Goal: Task Accomplishment & Management: Manage account settings

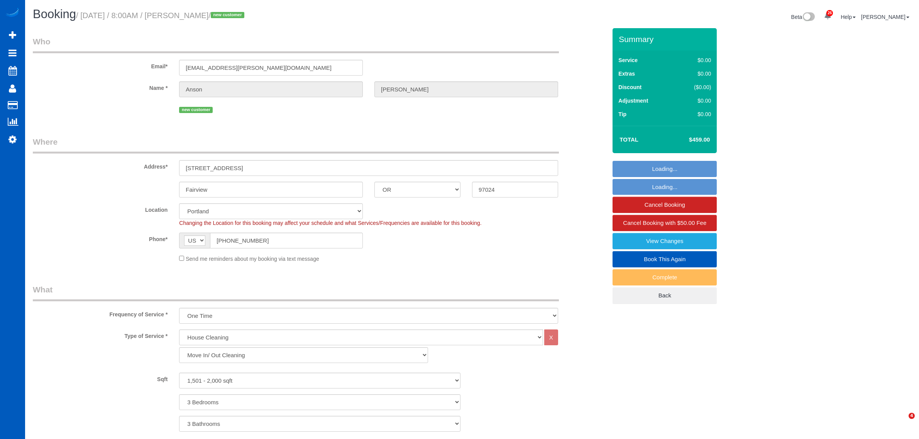
select select "OR"
select select "199"
select select "1501"
select select "3"
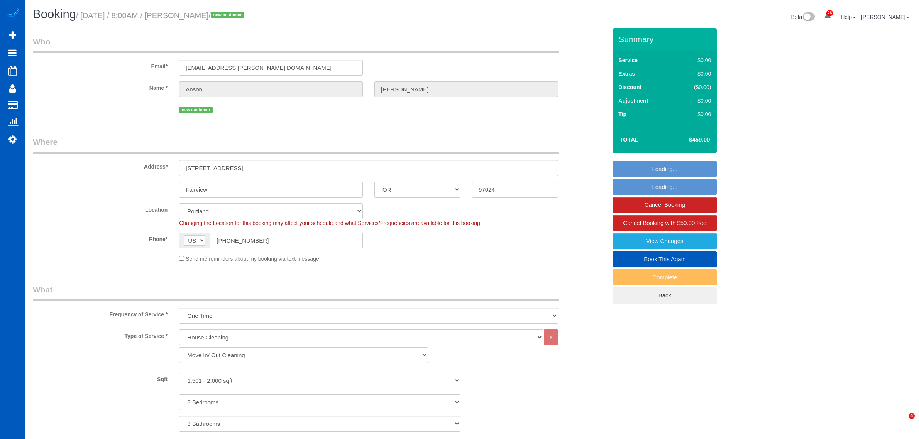
select select "spot21"
select select "number:8"
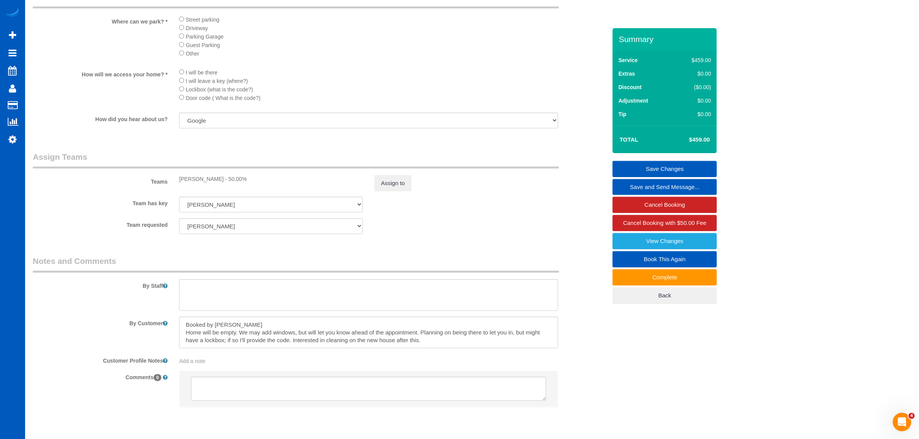
scroll to position [876, 0]
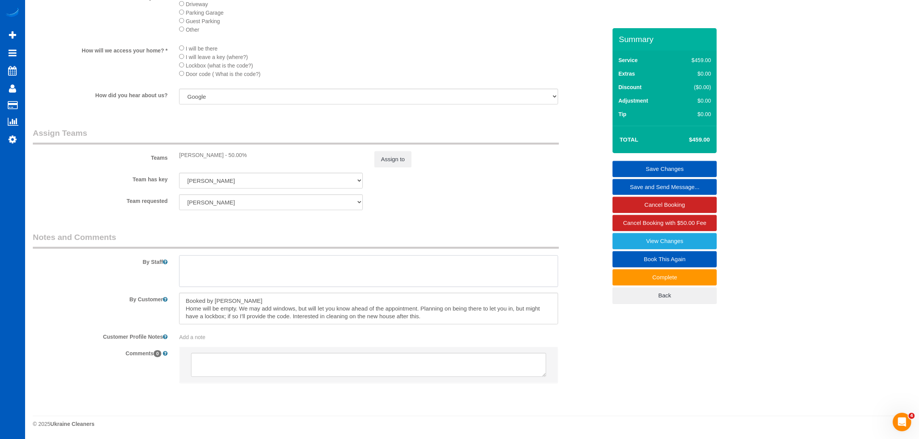
click at [236, 266] on textarea at bounding box center [368, 271] width 379 height 32
click at [221, 278] on textarea at bounding box center [368, 271] width 379 height 32
drag, startPoint x: 226, startPoint y: 265, endPoint x: 174, endPoint y: 265, distance: 52.9
click at [174, 265] on div at bounding box center [368, 271] width 390 height 32
type textarea "D"
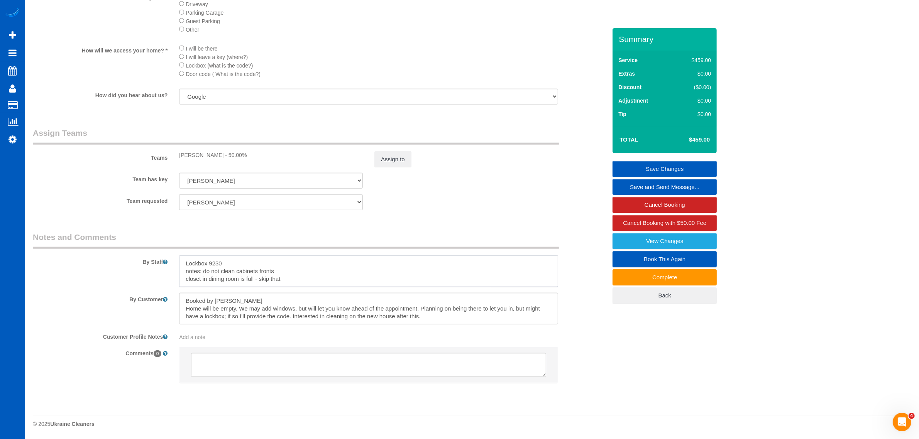
click at [309, 279] on textarea at bounding box center [368, 271] width 379 height 32
click at [238, 283] on textarea at bounding box center [368, 271] width 379 height 32
click at [270, 284] on textarea at bounding box center [368, 271] width 379 height 32
drag, startPoint x: 270, startPoint y: 284, endPoint x: 172, endPoint y: 294, distance: 98.9
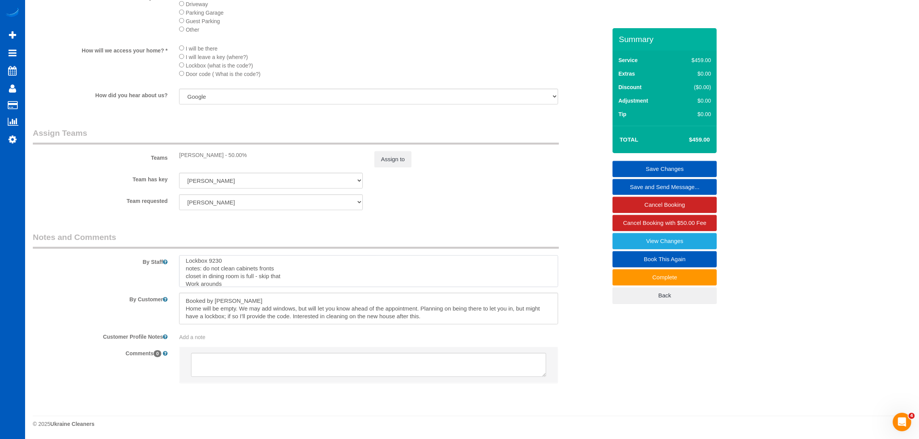
click at [172, 294] on sui-booking-comments "By Staff By Customer Customer Profile Notes Add a note Comments 0" at bounding box center [320, 310] width 574 height 159
type textarea "Lockbox 9230 notes: do not clean cabinets fronts closet in dining room is full …"
click at [303, 274] on textarea at bounding box center [368, 271] width 379 height 32
click at [338, 282] on textarea at bounding box center [368, 271] width 379 height 32
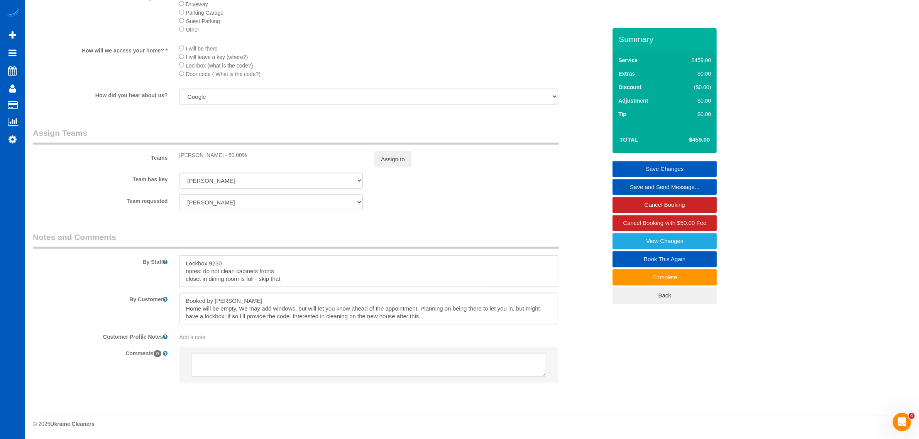
drag, startPoint x: 317, startPoint y: 281, endPoint x: 197, endPoint y: 263, distance: 121.3
click at [183, 255] on textarea at bounding box center [368, 271] width 379 height 32
click at [315, 282] on textarea at bounding box center [368, 271] width 379 height 32
drag, startPoint x: 289, startPoint y: 275, endPoint x: 142, endPoint y: 260, distance: 147.7
click at [142, 260] on div "By Staff" at bounding box center [319, 259] width 585 height 56
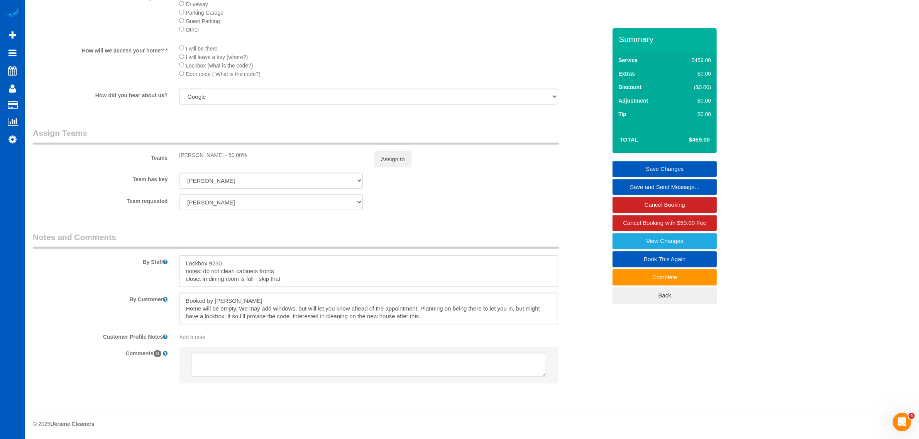
click at [267, 270] on textarea at bounding box center [368, 271] width 379 height 32
drag, startPoint x: 280, startPoint y: 280, endPoint x: 179, endPoint y: 257, distance: 104.1
click at [179, 257] on textarea at bounding box center [368, 271] width 379 height 32
click at [296, 273] on textarea at bounding box center [368, 271] width 379 height 32
drag, startPoint x: 282, startPoint y: 274, endPoint x: 180, endPoint y: 266, distance: 102.6
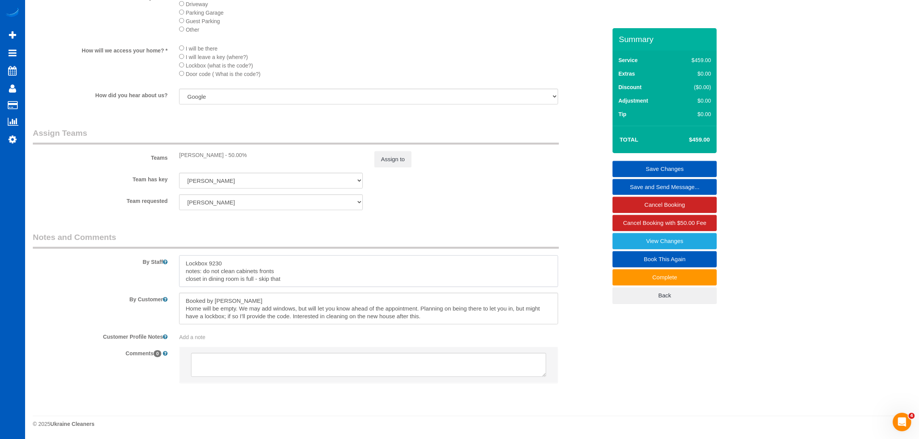
click at [180, 266] on textarea at bounding box center [368, 271] width 379 height 32
drag, startPoint x: 288, startPoint y: 279, endPoint x: 163, endPoint y: 231, distance: 134.3
click at [163, 231] on fieldset "Notes and Comments By Staff By Customer Customer Profile Notes Add a note Comme…" at bounding box center [320, 313] width 574 height 165
click at [303, 274] on textarea at bounding box center [368, 271] width 379 height 32
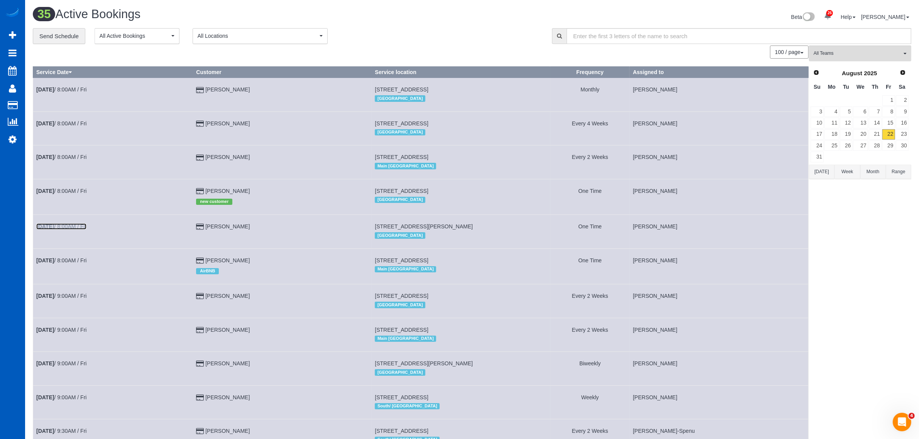
click at [54, 229] on b "[DATE]" at bounding box center [45, 226] width 18 height 6
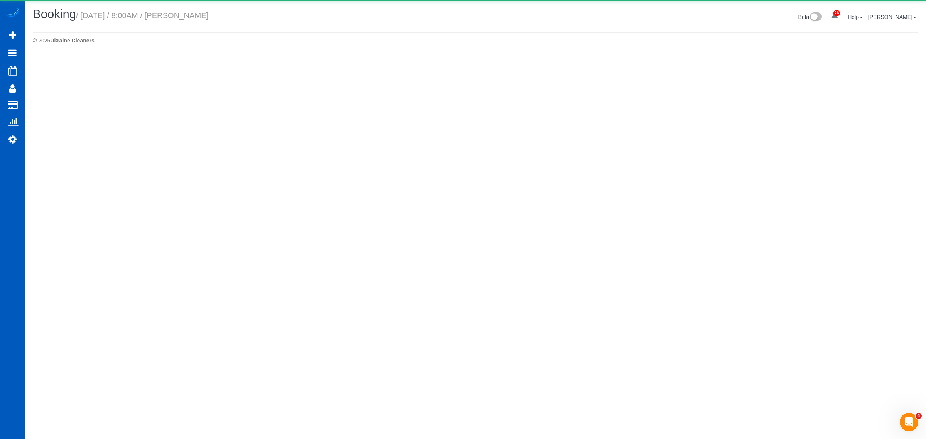
select select "OR"
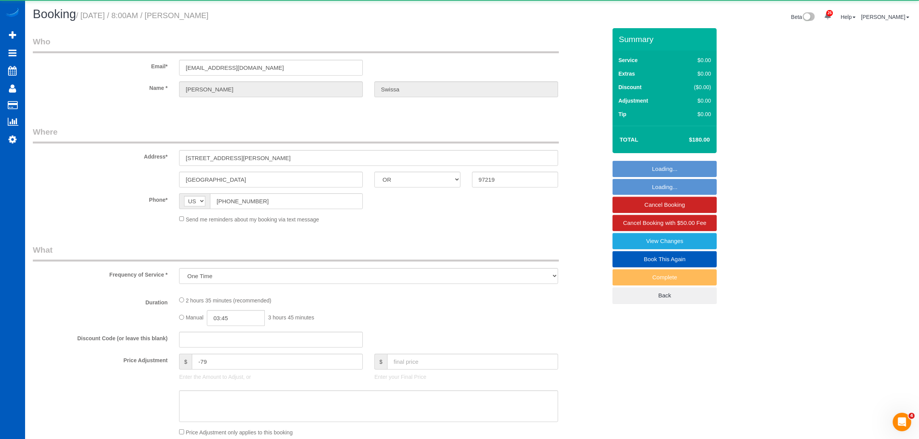
select select "object:6801"
select select "string:fspay-6931ad64-89b4-4aef-939b-7424f3342e59"
select select
select select "199"
select select "2001"
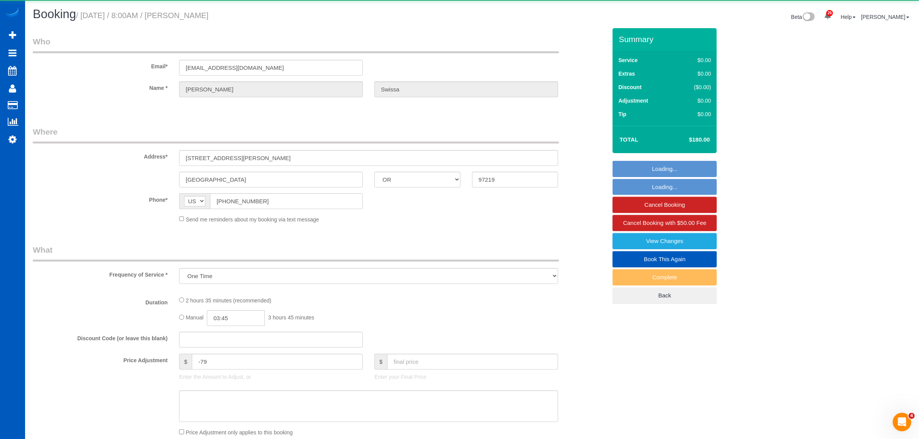
select select "4"
select select "3"
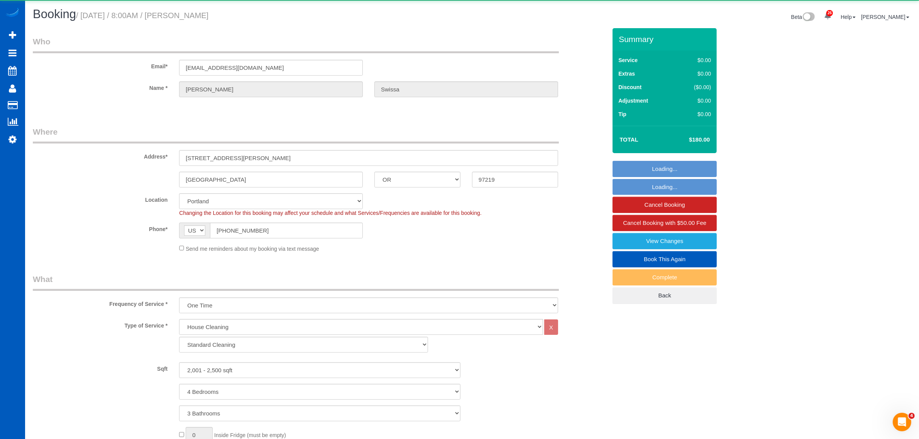
select select "object:7097"
select select "spot47"
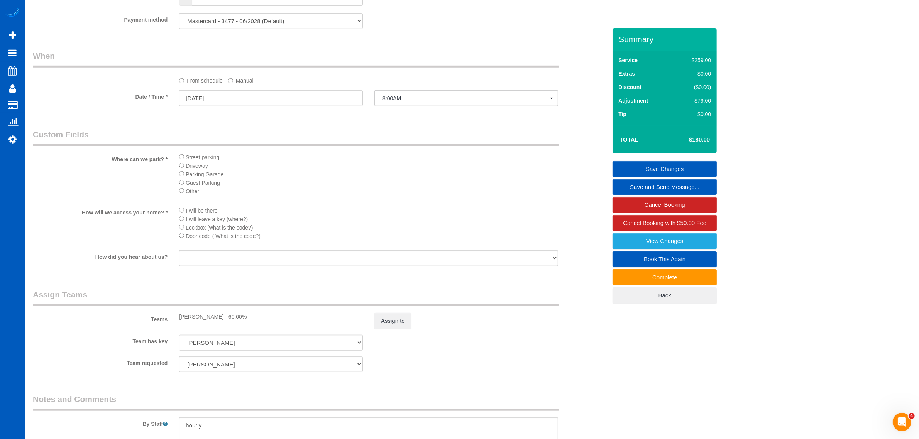
scroll to position [884, 0]
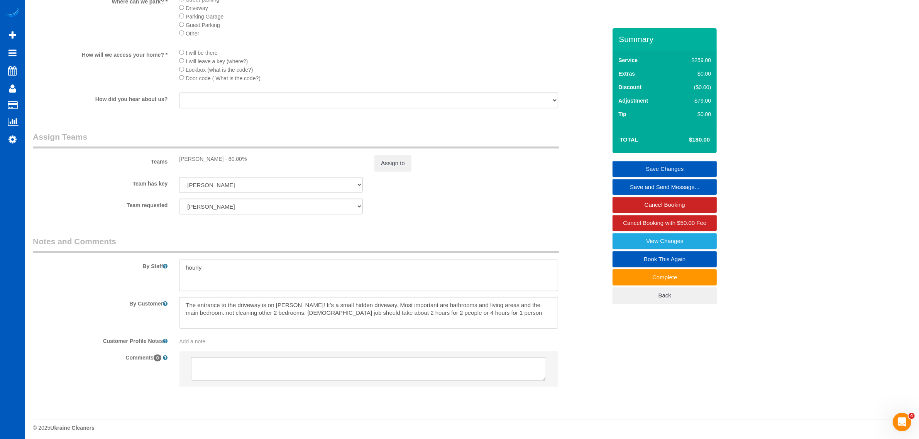
click at [248, 269] on textarea at bounding box center [368, 276] width 379 height 32
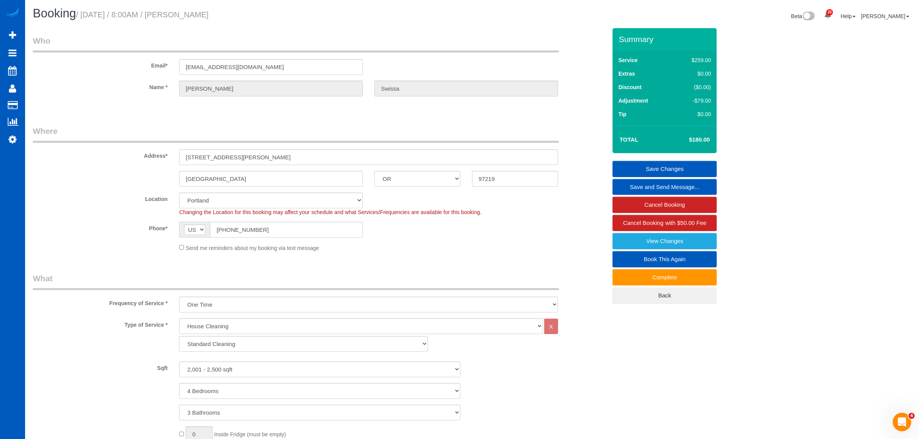
scroll to position [0, 0]
drag, startPoint x: 182, startPoint y: 16, endPoint x: 231, endPoint y: 19, distance: 49.8
click at [231, 19] on h1 "Booking / August 22, 2025 / 8:00AM / Matt Swissa" at bounding box center [249, 14] width 433 height 13
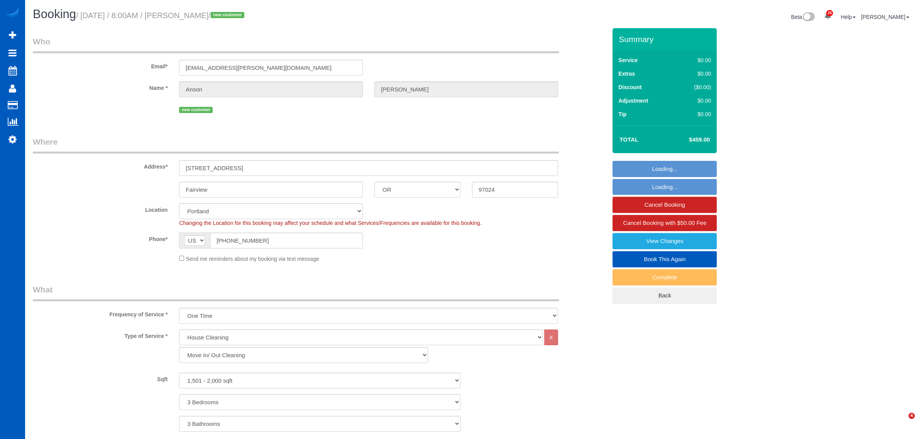
select select "OR"
select select "199"
select select "1501"
select select "3"
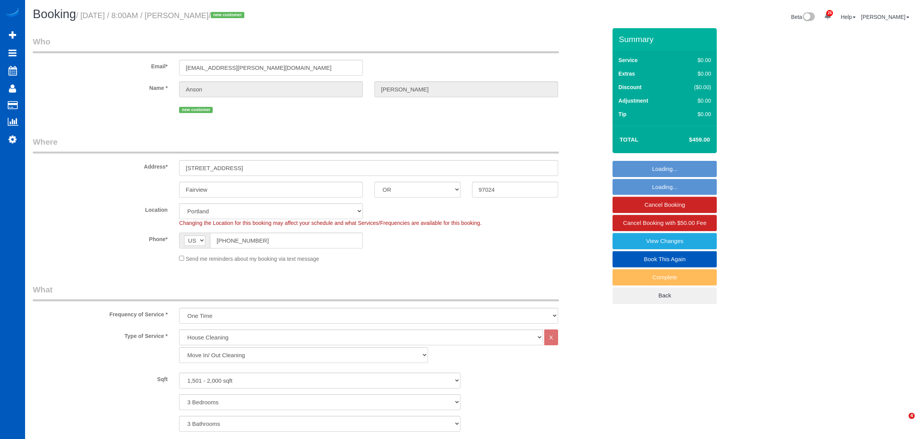
select select "spot6"
select select "number:8"
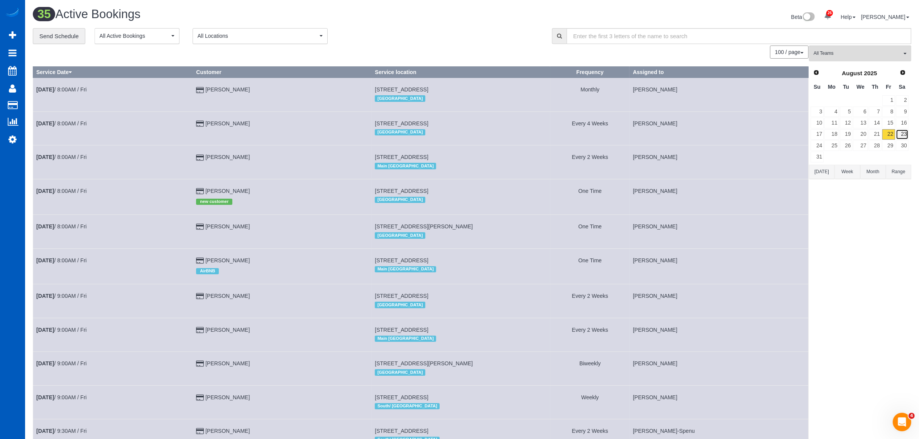
click at [902, 132] on link "23" at bounding box center [901, 134] width 13 height 10
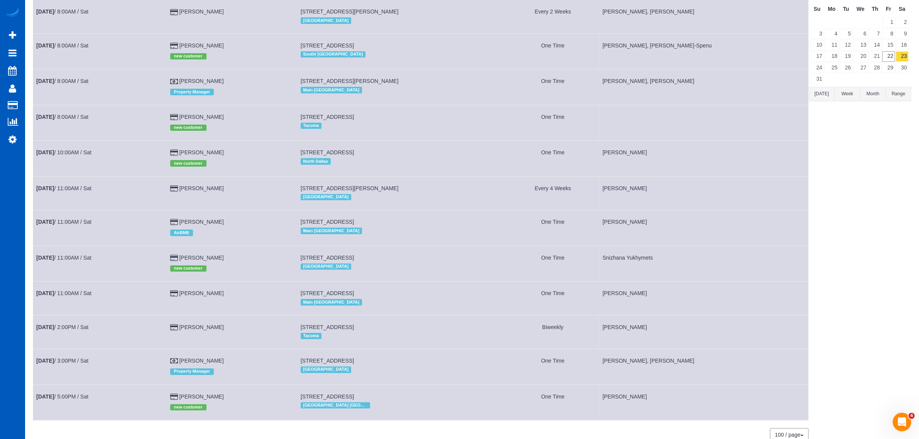
scroll to position [116, 0]
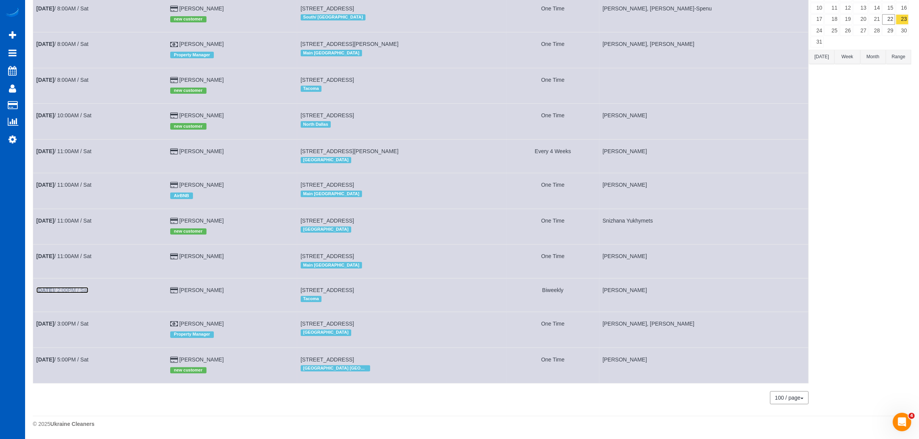
click at [74, 287] on link "Aug 23rd / 2:00PM / Sat" at bounding box center [62, 290] width 52 height 6
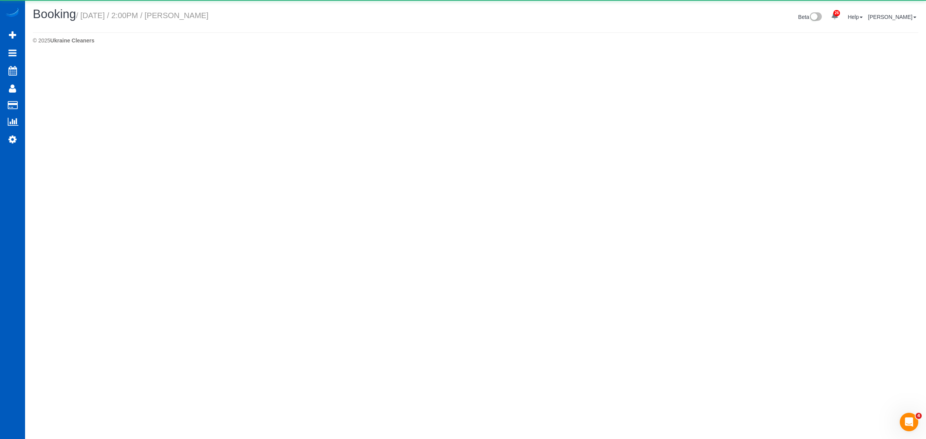
select select "WA"
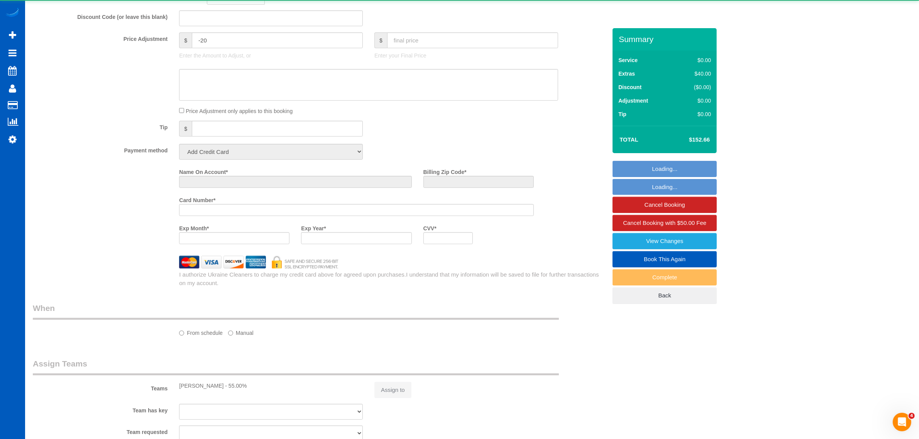
select select "object:7141"
select select "string:fspay-c1eb9f7a-4f0c-4b88-b608-aeed47c231a2"
select select "number:34"
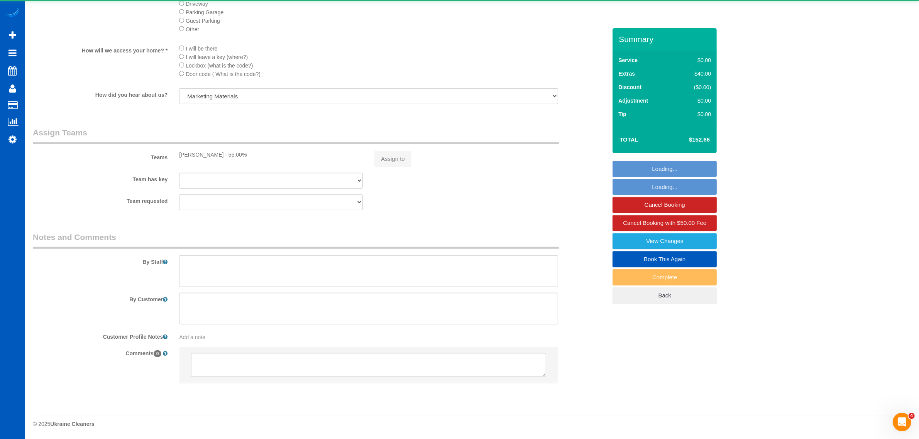
select select "spot19"
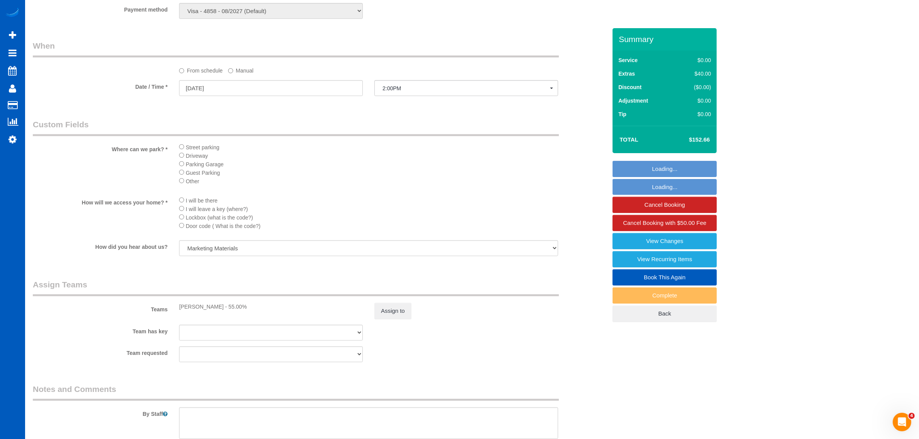
select select "object:7472"
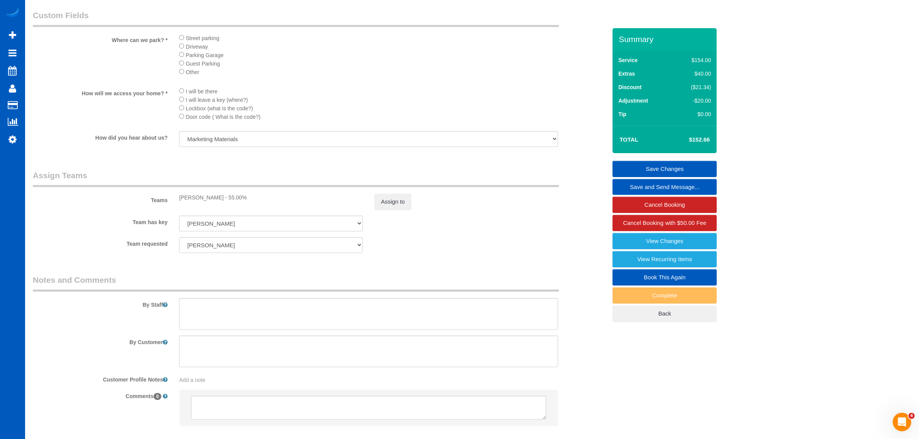
scroll to position [754, 0]
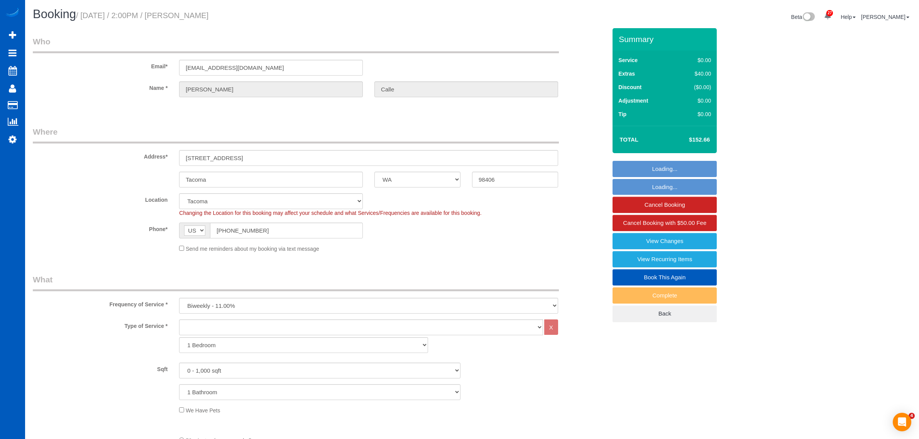
select select "WA"
select select "spot1"
select select "number:34"
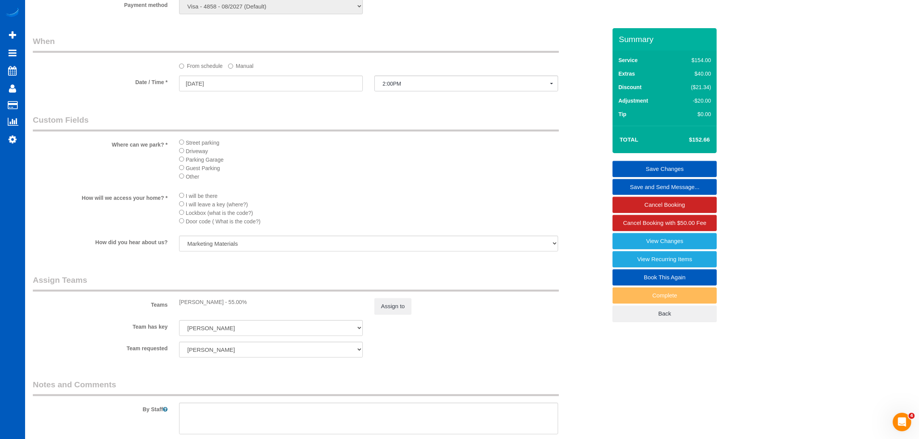
scroll to position [723, 0]
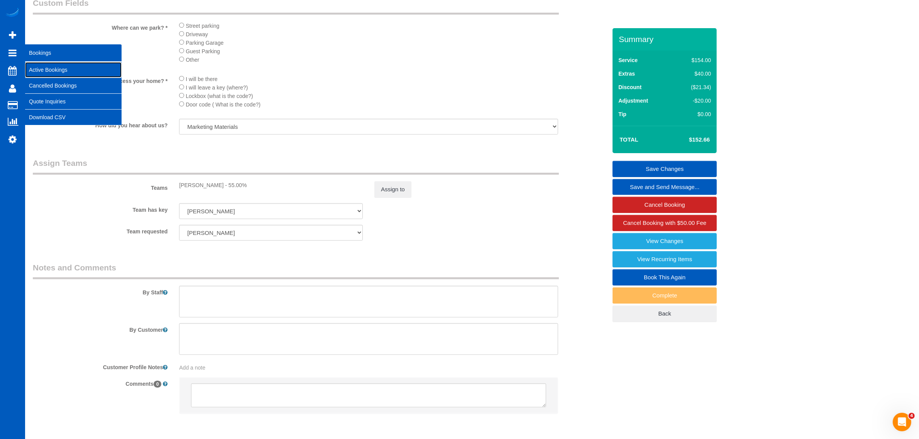
click at [40, 69] on link "Active Bookings" at bounding box center [73, 69] width 96 height 15
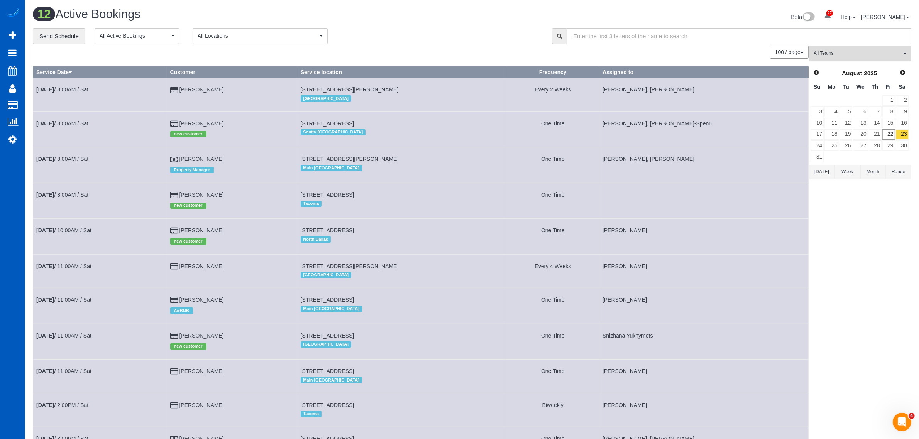
click at [855, 53] on span "All Teams" at bounding box center [857, 53] width 88 height 7
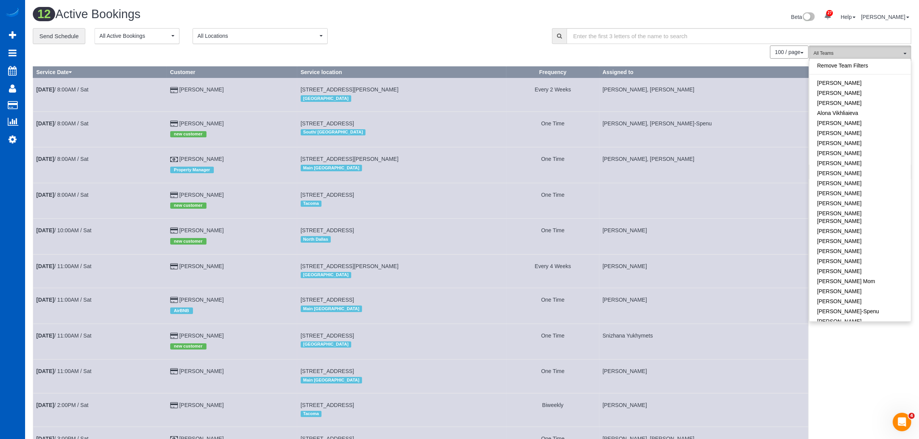
click at [846, 56] on span "All Teams" at bounding box center [857, 53] width 88 height 7
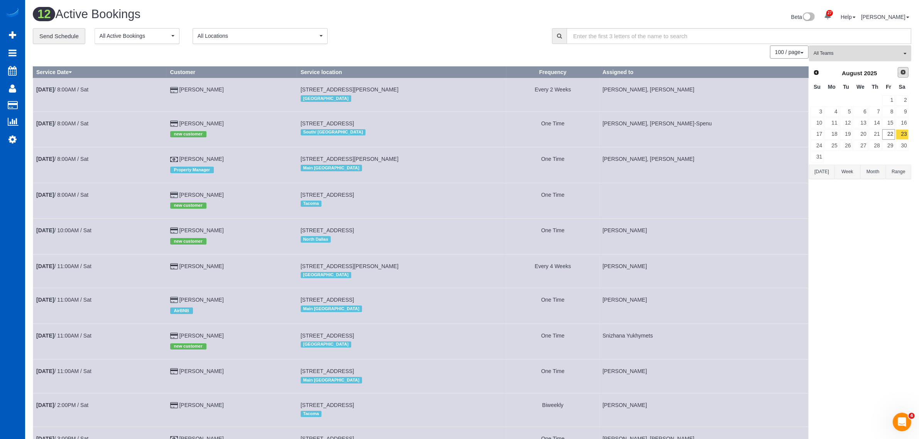
click at [904, 74] on span "Next" at bounding box center [903, 72] width 6 height 6
click at [880, 113] on link "11" at bounding box center [874, 111] width 13 height 10
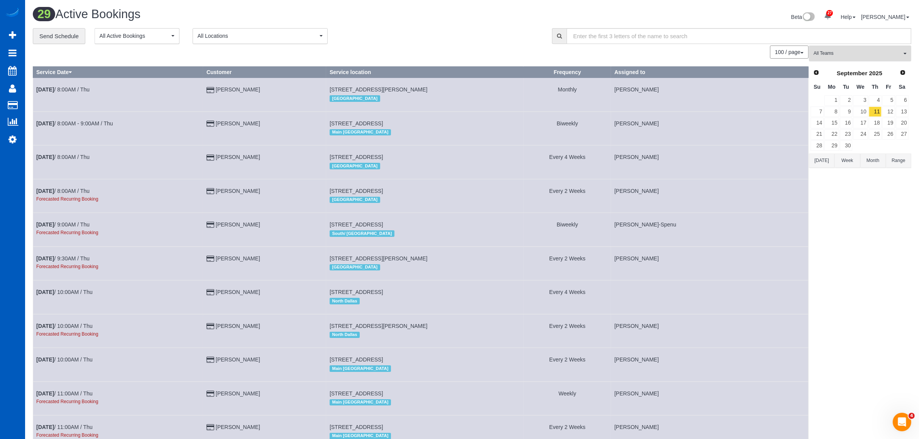
click at [872, 49] on button "All Teams" at bounding box center [860, 54] width 102 height 16
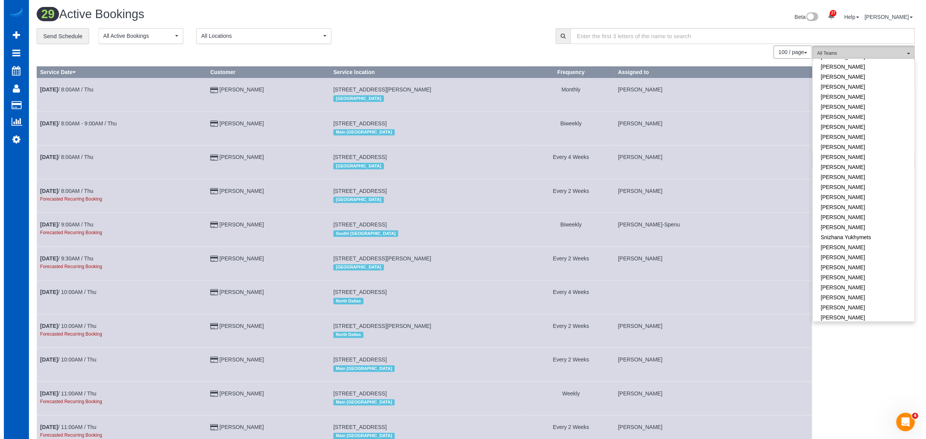
scroll to position [458, 0]
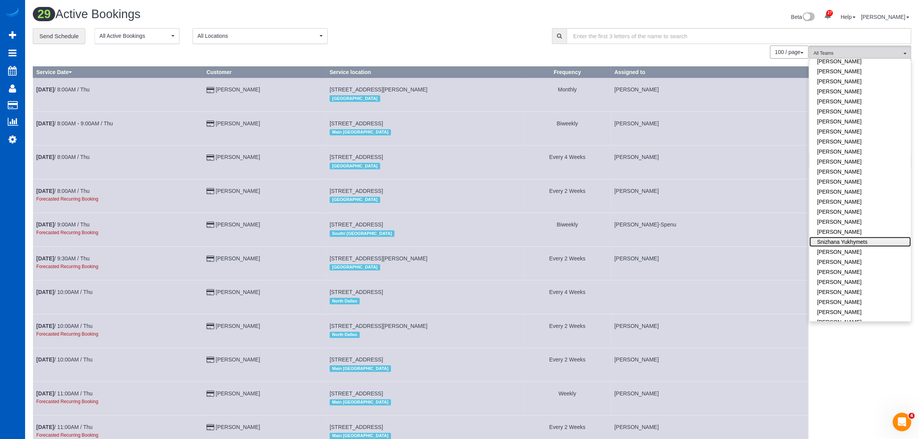
click at [847, 237] on link "Snizhana Yukhymets" at bounding box center [859, 242] width 101 height 10
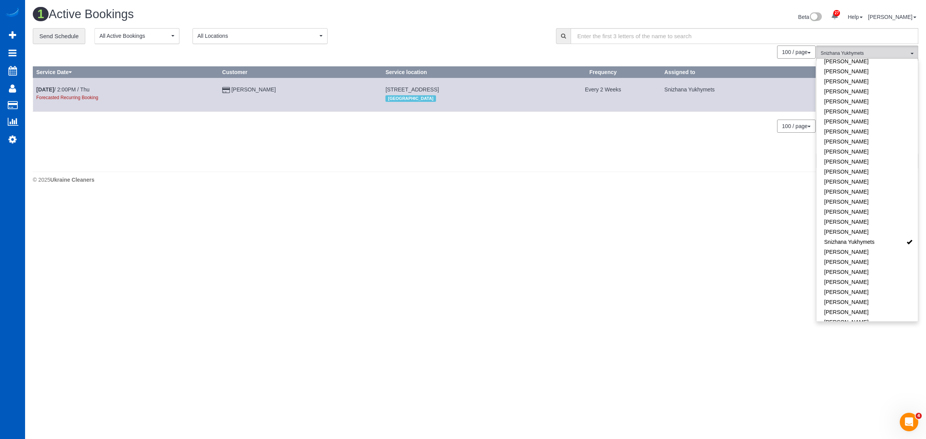
click at [671, 268] on body "27 Beta Your Notifications You have 0 alerts × You have 3 to charge for [DATE] …" at bounding box center [463, 219] width 926 height 439
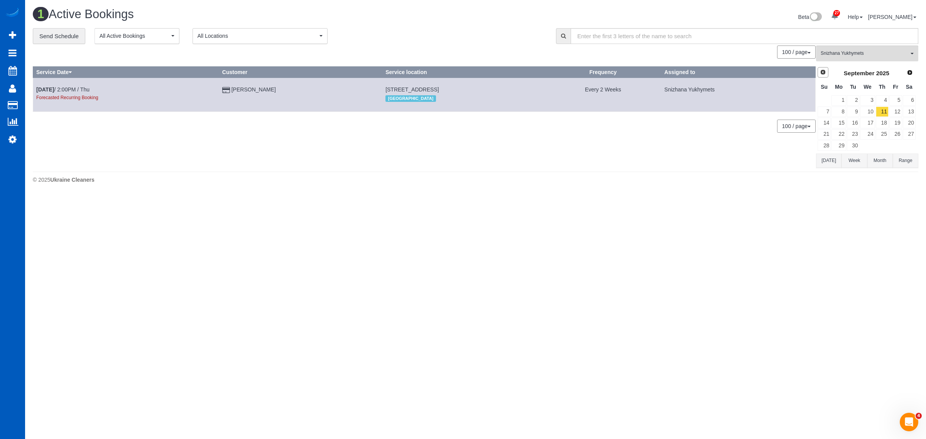
click at [825, 73] on span "Prev" at bounding box center [823, 72] width 6 height 6
click at [840, 53] on span "Snizhana Yukhymets" at bounding box center [865, 53] width 88 height 7
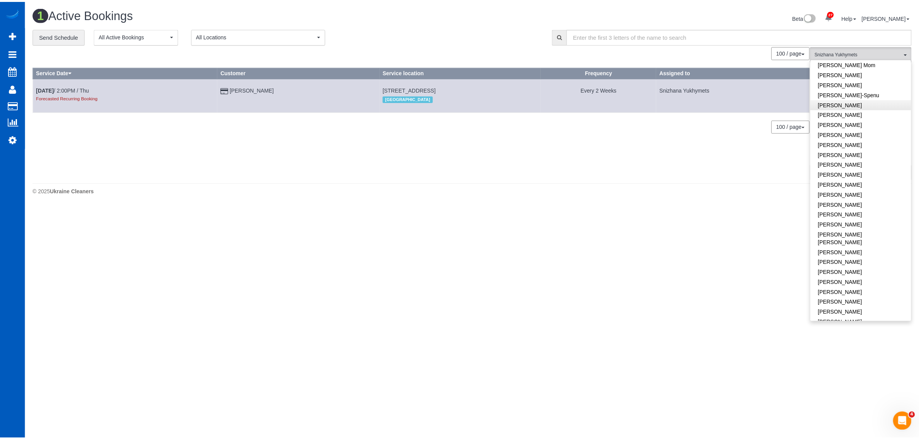
scroll to position [0, 0]
click at [855, 64] on link "Remove Team Filters" at bounding box center [866, 66] width 101 height 10
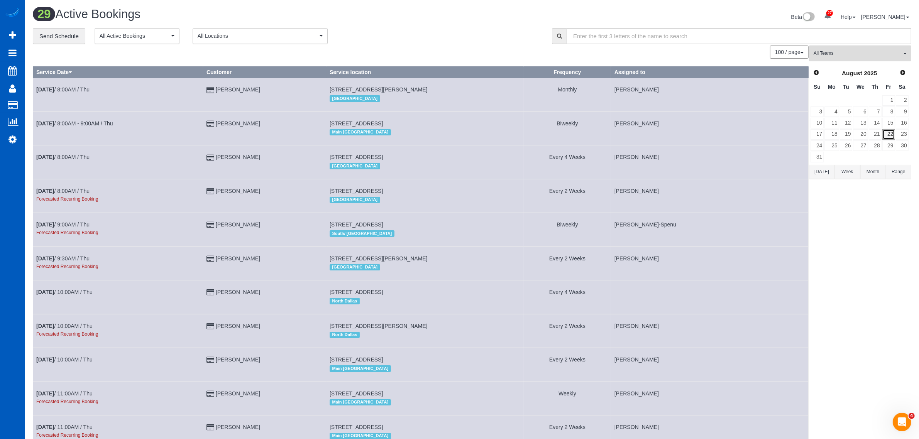
click at [890, 137] on link "22" at bounding box center [888, 134] width 13 height 10
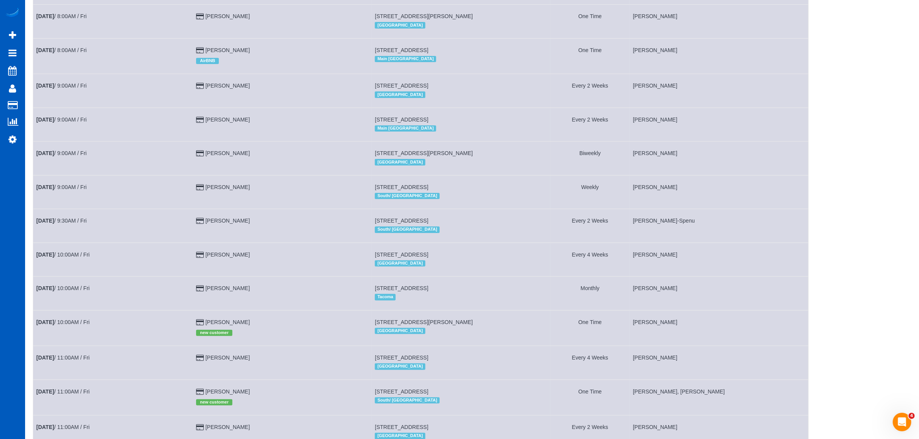
scroll to position [241, 0]
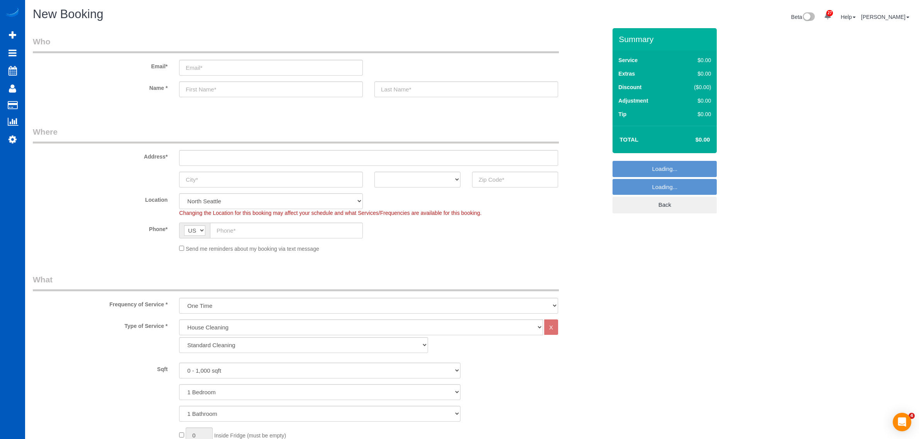
select select "199"
click at [230, 157] on input "text" at bounding box center [368, 158] width 379 height 16
type input "0"
click at [190, 157] on input "text" at bounding box center [368, 158] width 379 height 16
type input "621 E Rockwood Blvd"
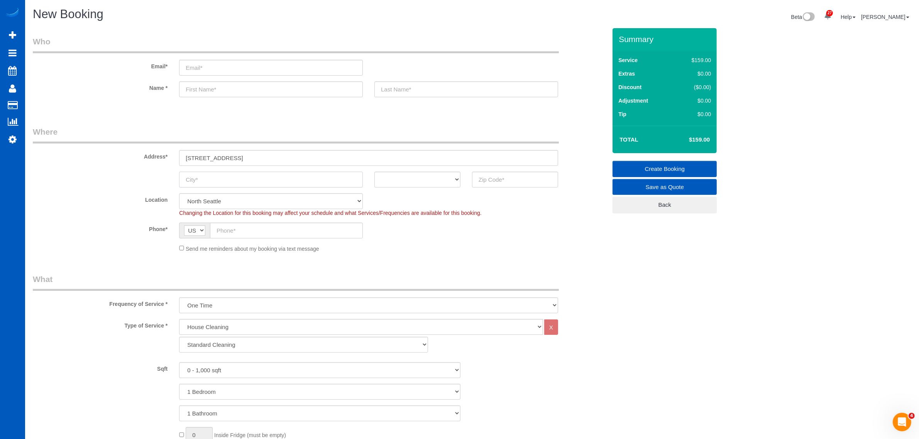
click at [214, 174] on input "text" at bounding box center [271, 180] width 184 height 16
type input "[GEOGRAPHIC_DATA]"
click at [274, 165] on input "621 E Rockwood Blvd" at bounding box center [368, 158] width 379 height 16
click at [395, 174] on select "AK AL AR AZ CA CO CT DC DE FL GA HI IA ID IL IN KS KY LA MA MD ME MI MN MO MS M…" at bounding box center [417, 180] width 86 height 16
select select "WA"
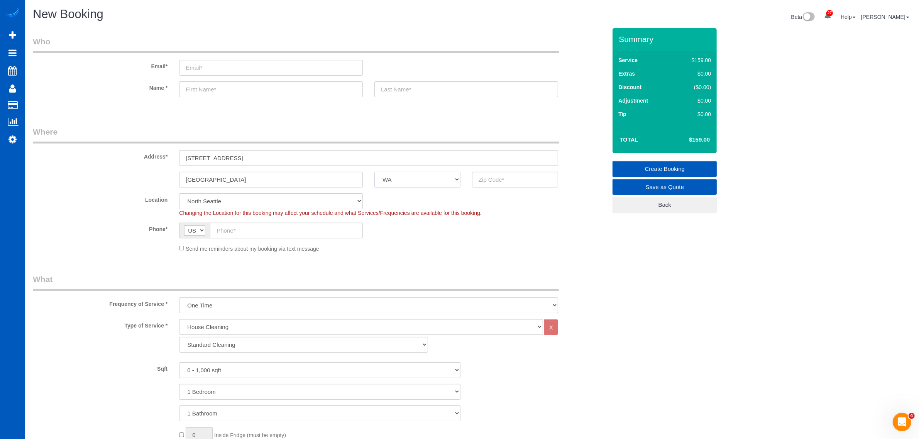
click at [374, 172] on select "AK AL AR AZ CA CO CT DC DE FL GA HI IA ID IL IN KS KY LA MA MD ME MI MN MO MS M…" at bounding box center [417, 180] width 86 height 16
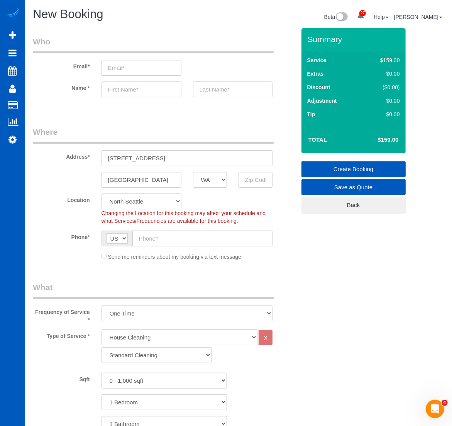
click at [157, 93] on input "text" at bounding box center [141, 89] width 80 height 16
paste input "Janet Collar"
drag, startPoint x: 151, startPoint y: 91, endPoint x: 123, endPoint y: 93, distance: 27.5
click at [123, 93] on input "Janet Collar" at bounding box center [141, 89] width 80 height 16
type input "Janet"
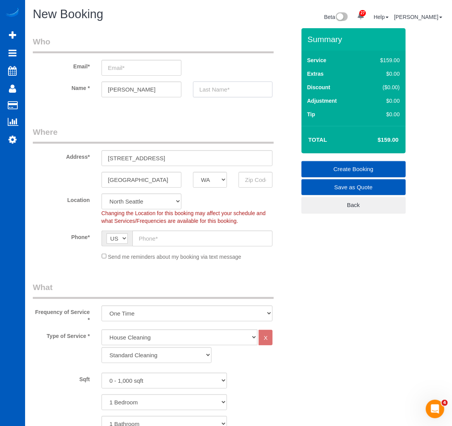
click at [252, 87] on input "text" at bounding box center [233, 89] width 80 height 16
paste input "Collar"
type input "Collar"
click at [137, 68] on input "email" at bounding box center [141, 68] width 80 height 16
paste input "Jcollar@comcast.net"
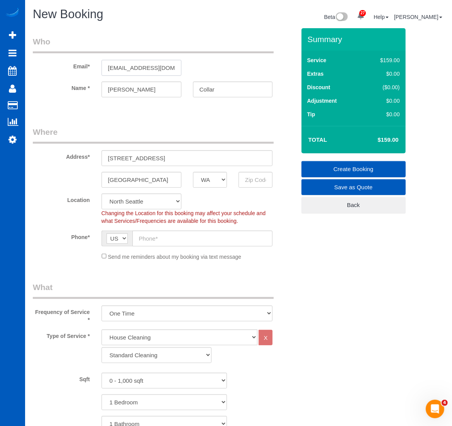
type input "Jcollar@comcast.net"
click at [153, 244] on input "text" at bounding box center [202, 238] width 140 height 16
type input "(509) 991-2187"
drag, startPoint x: 251, startPoint y: 179, endPoint x: 336, endPoint y: 231, distance: 99.9
click at [251, 179] on input "text" at bounding box center [255, 180] width 34 height 16
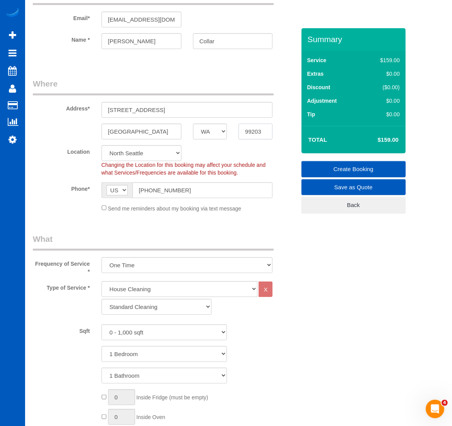
scroll to position [80, 0]
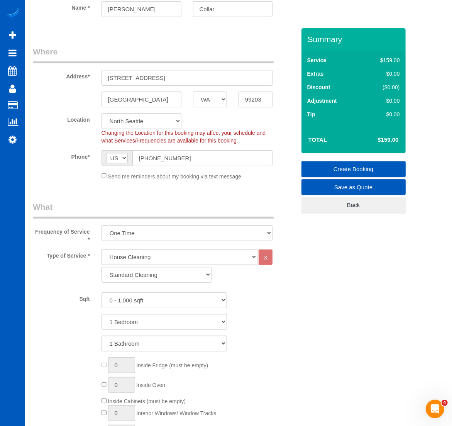
type input "99203"
click at [134, 271] on select "Standard Cleaning Deep Cleaning Move In/ Out Cleaning" at bounding box center [156, 275] width 110 height 16
select select "67"
select select "object:1640"
select select "367"
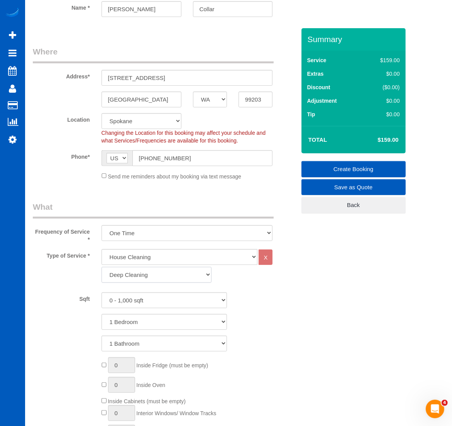
click at [101, 267] on select "Standard Cleaning Deep Cleaning Move In/ Out Cleaning" at bounding box center [156, 275] width 110 height 16
drag, startPoint x: 133, startPoint y: 345, endPoint x: 300, endPoint y: 311, distance: 170.0
click at [170, 300] on select "0 - 1,000 sqft 1,001 - 1,500 sqft 1,501 - 2,000 sqft 2,001 - 2,500 sqft 2,501 -…" at bounding box center [163, 300] width 125 height 16
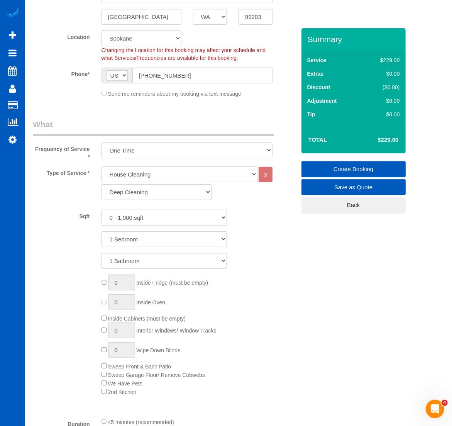
scroll to position [241, 0]
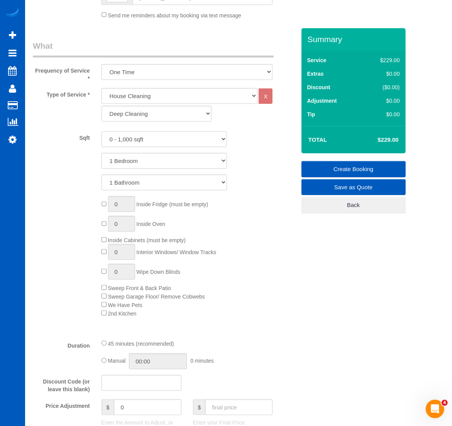
click at [144, 145] on select "0 - 1,000 sqft 1,001 - 1,500 sqft 1,501 - 2,000 sqft 2,001 - 2,500 sqft 2,501 -…" at bounding box center [163, 139] width 125 height 16
select select "3001"
click at [101, 131] on select "0 - 1,000 sqft 1,001 - 1,500 sqft 1,501 - 2,000 sqft 2,001 - 2,500 sqft 2,501 -…" at bounding box center [163, 139] width 125 height 16
click at [147, 167] on select "1 Bedroom 2 Bedrooms 3 Bedrooms 4 Bedrooms 5 Bedrooms 6 Bedrooms 7 Bedrooms" at bounding box center [163, 161] width 125 height 16
select select "4"
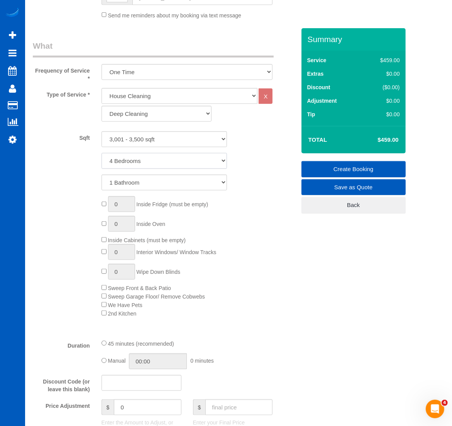
click at [101, 153] on select "1 Bedroom 2 Bedrooms 3 Bedrooms 4 Bedrooms 5 Bedrooms 6 Bedrooms 7 Bedrooms" at bounding box center [163, 161] width 125 height 16
click at [134, 181] on select "1 Bathroom 2 Bathrooms 3 Bathrooms 4 Bathrooms 5 Bathrooms 6 Bathrooms 7 Bathro…" at bounding box center [163, 182] width 125 height 16
select select "3"
click at [101, 174] on select "1 Bathroom 2 Bathrooms 3 Bathrooms 4 Bathrooms 5 Bathrooms 6 Bathrooms 7 Bathro…" at bounding box center [163, 182] width 125 height 16
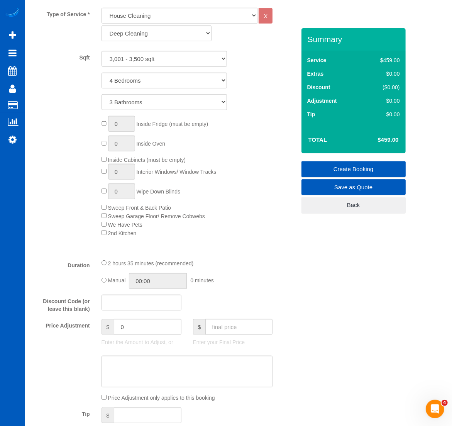
click at [107, 223] on span "We Have Pets" at bounding box center [121, 224] width 41 height 6
click at [222, 317] on fieldset "What Frequency of Service * One Time Weekly - 15.00% Every 2 Weeks - 10.00% Eve…" at bounding box center [164, 271] width 263 height 622
click at [225, 324] on input "text" at bounding box center [238, 327] width 67 height 16
type input "0"
type input "-499"
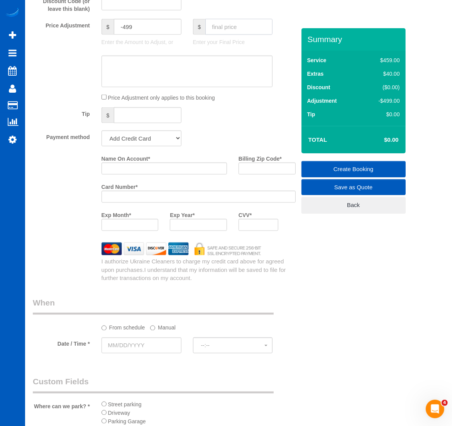
scroll to position [482, 0]
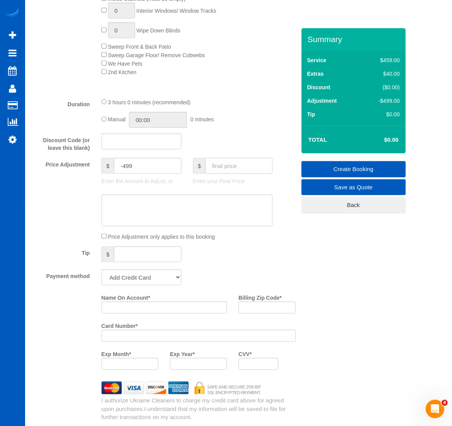
click at [239, 164] on input "text" at bounding box center [238, 166] width 67 height 16
type input "2"
type input "-497"
type input "00"
type input "-499"
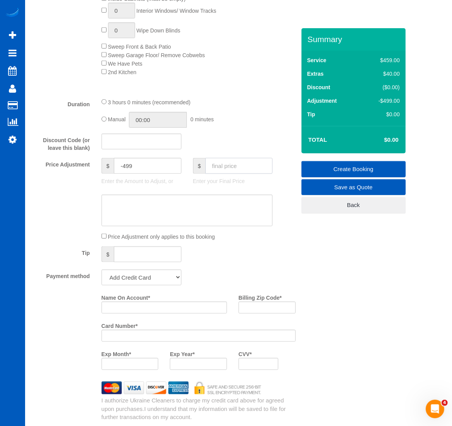
click at [236, 166] on input "text" at bounding box center [238, 166] width 67 height 16
type input "0"
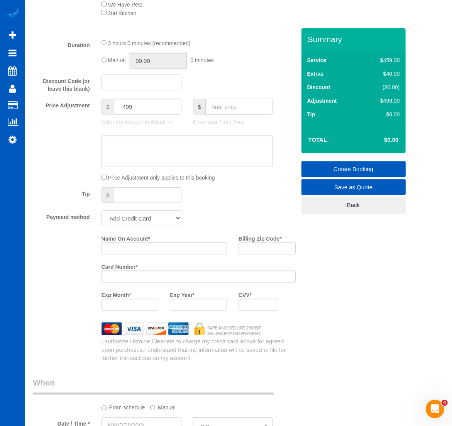
scroll to position [562, 0]
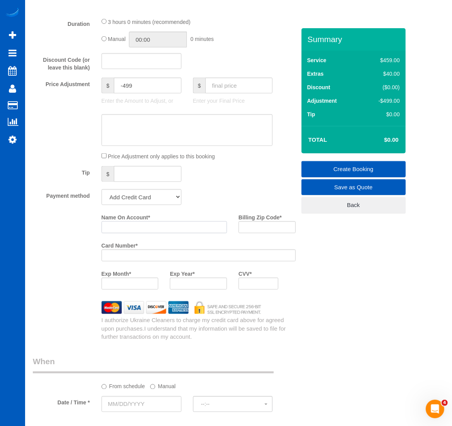
click at [141, 227] on input "Name On Account *" at bounding box center [163, 227] width 125 height 12
paste input "Janet Collar"
type input "Janet Collar"
click at [282, 227] on input "Billing Zip Code *" at bounding box center [266, 227] width 57 height 12
paste input "99163"
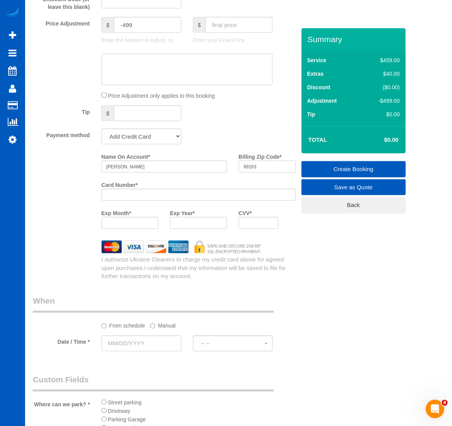
scroll to position [643, 0]
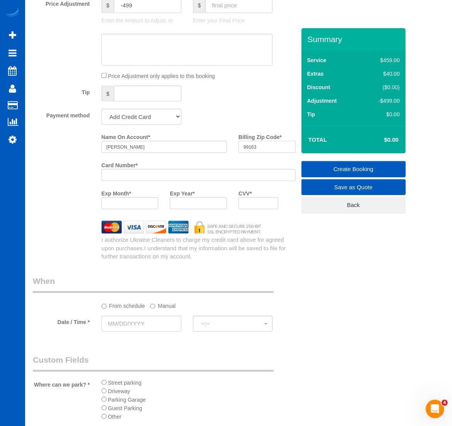
type input "99163"
click at [203, 210] on div "Exp Year *" at bounding box center [198, 201] width 69 height 28
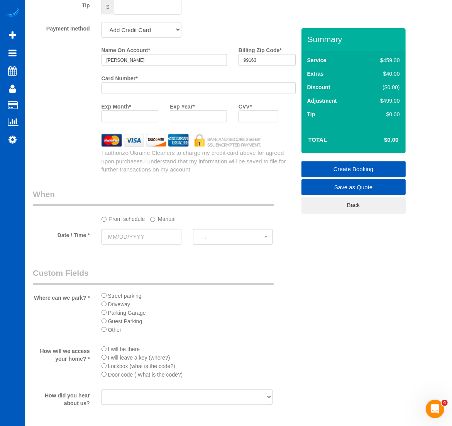
scroll to position [804, 0]
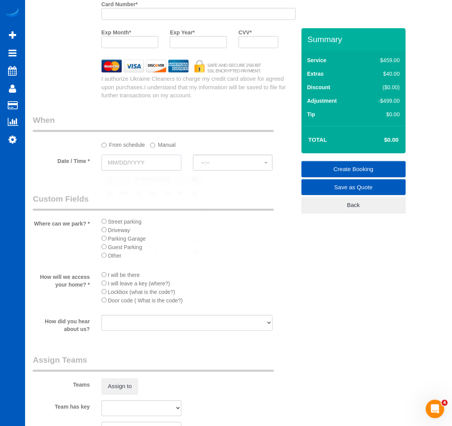
click at [116, 166] on input "text" at bounding box center [141, 163] width 80 height 16
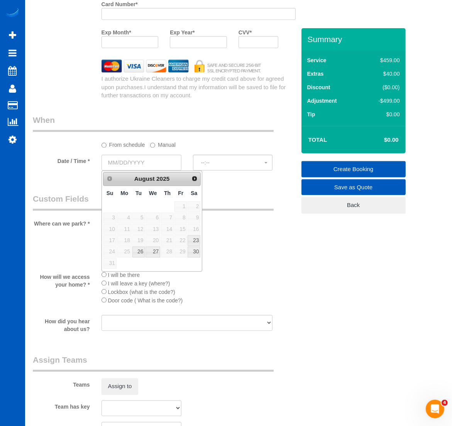
click at [188, 175] on div "Prev Next August 2025" at bounding box center [152, 179] width 98 height 14
click at [192, 175] on span "Next" at bounding box center [195, 178] width 6 height 6
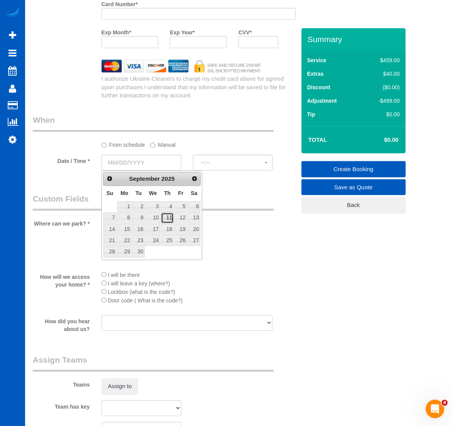
click at [170, 215] on link "11" at bounding box center [167, 218] width 13 height 10
type input "09/11/2025"
select select "spot1"
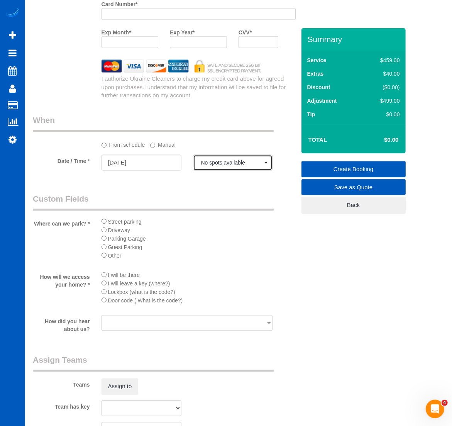
click at [222, 162] on span "No spots available" at bounding box center [233, 163] width 64 height 6
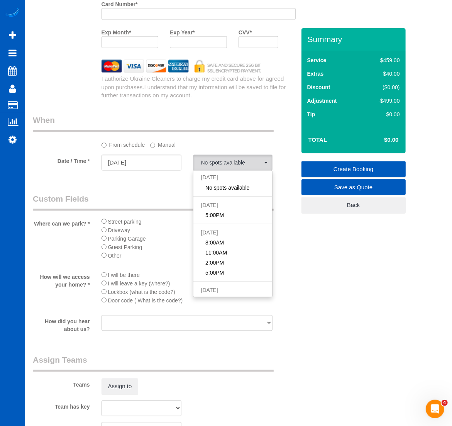
click at [162, 143] on label "Manual" at bounding box center [162, 144] width 25 height 10
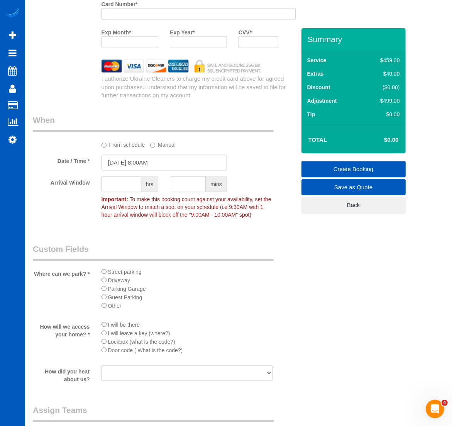
click at [140, 167] on input "09/11/2025 8:00AM" at bounding box center [163, 163] width 125 height 16
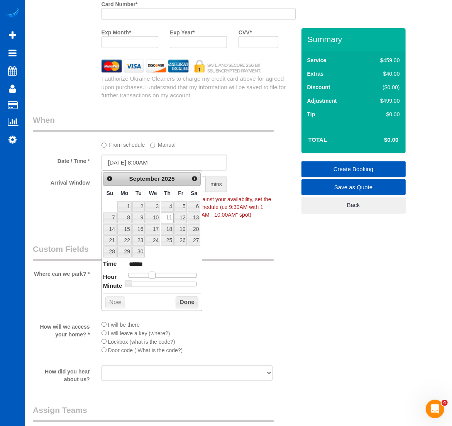
type input "09/11/2025 9:00AM"
type input "******"
type input "09/11/2025 10:00AM"
type input "*******"
type input "09/11/2025 11:00AM"
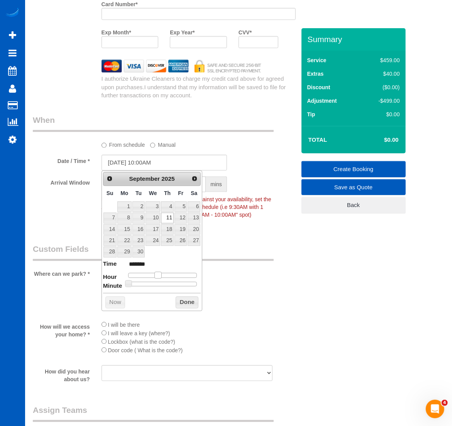
type input "*******"
type input "09/11/2025 10:00AM"
type input "*******"
type input "09/11/2025 9:00AM"
type input "******"
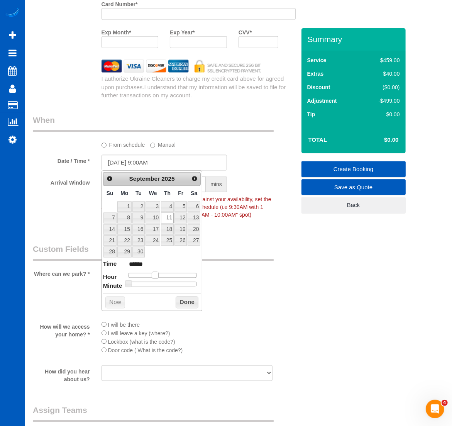
drag, startPoint x: 152, startPoint y: 274, endPoint x: 157, endPoint y: 274, distance: 4.2
click at [157, 274] on span at bounding box center [155, 275] width 7 height 7
click at [184, 306] on button "Done" at bounding box center [187, 302] width 23 height 12
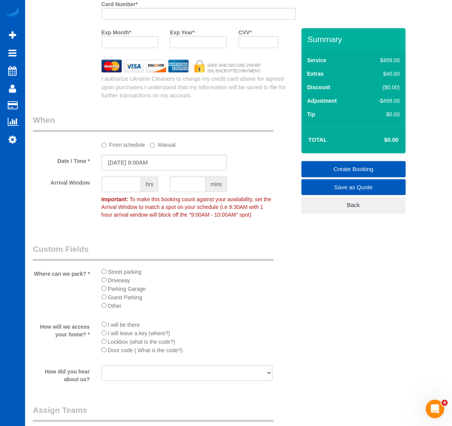
scroll to position [884, 0]
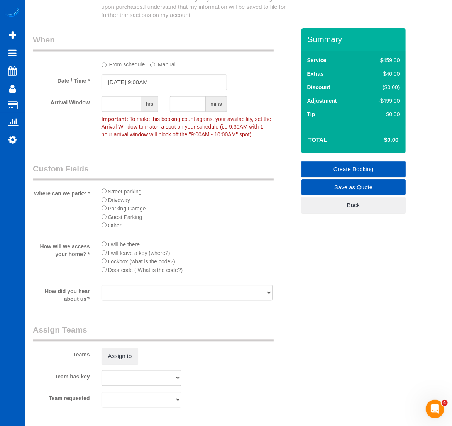
click at [103, 202] on li "Driveway" at bounding box center [186, 200] width 171 height 8
click at [103, 196] on li "Driveway" at bounding box center [186, 200] width 171 height 8
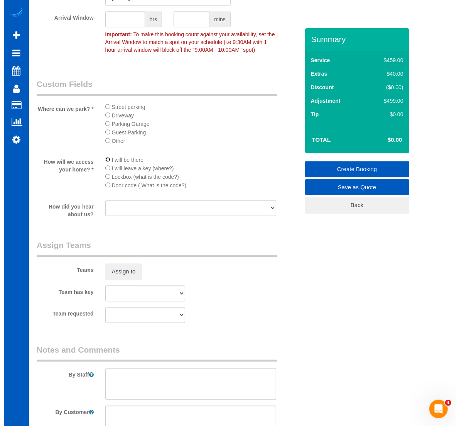
scroll to position [1028, 0]
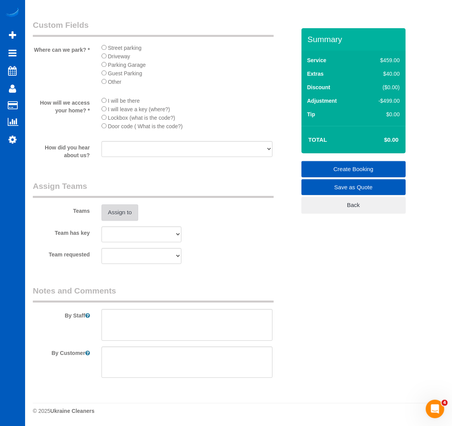
click at [120, 216] on button "Assign to" at bounding box center [119, 212] width 37 height 16
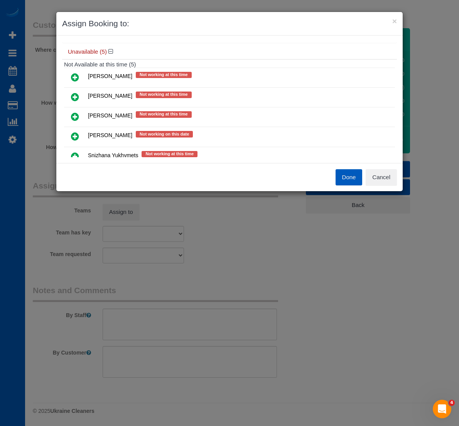
scroll to position [80, 0]
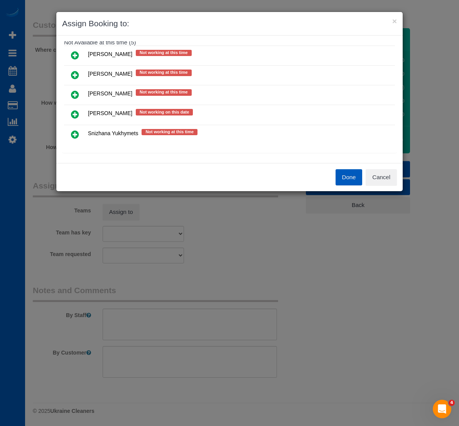
click at [76, 134] on icon at bounding box center [75, 134] width 8 height 9
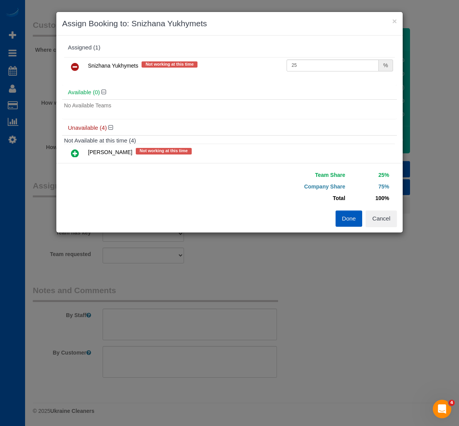
scroll to position [0, 0]
drag, startPoint x: 319, startPoint y: 68, endPoint x: 224, endPoint y: 79, distance: 95.1
click at [224, 79] on div "Snizhana Yukhymets Not working at this time 25 %" at bounding box center [229, 71] width 335 height 30
type input "55"
click at [361, 220] on button "Done" at bounding box center [349, 218] width 27 height 16
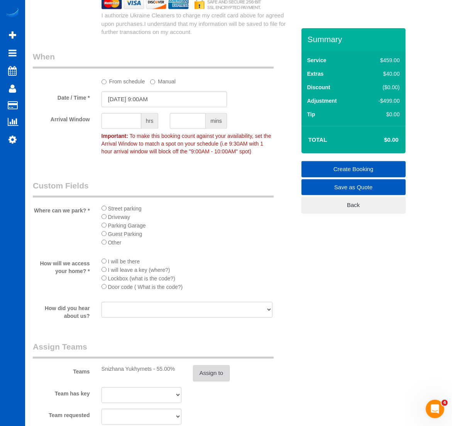
scroll to position [786, 0]
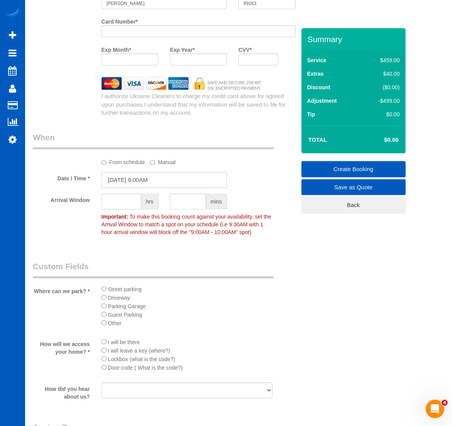
click at [116, 180] on input "09/11/2025 9:00AM" at bounding box center [163, 180] width 125 height 16
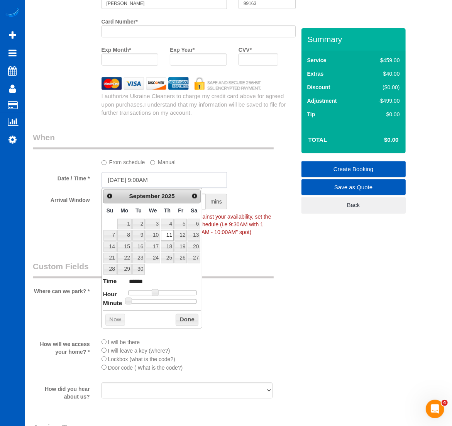
click at [116, 180] on input "09/11/2025 9:00AM" at bounding box center [163, 180] width 125 height 16
click at [205, 163] on div "From schedule Manual" at bounding box center [187, 161] width 183 height 10
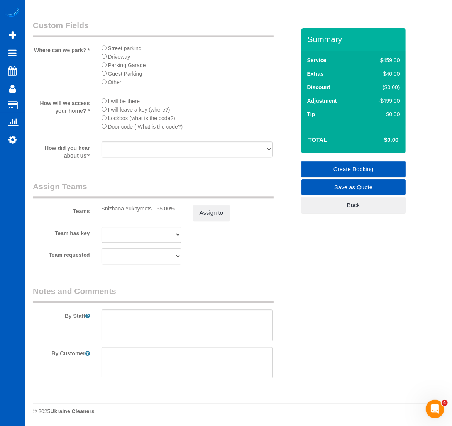
scroll to position [1028, 0]
click at [174, 301] on legend "Notes and Comments" at bounding box center [153, 293] width 241 height 17
click at [159, 316] on textarea at bounding box center [186, 325] width 171 height 32
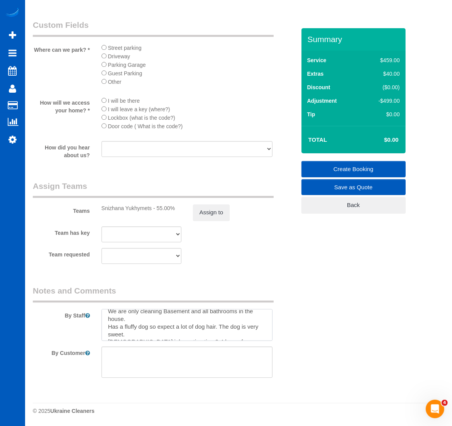
scroll to position [0, 0]
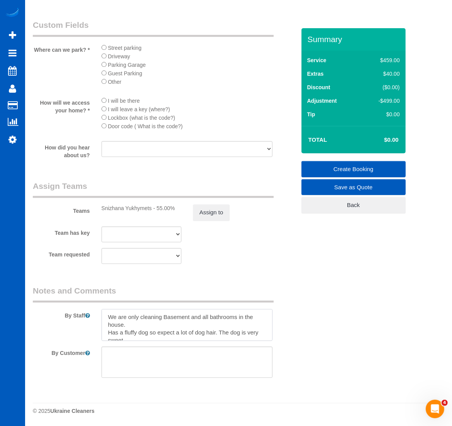
drag, startPoint x: 105, startPoint y: 315, endPoint x: 159, endPoint y: 325, distance: 54.6
click at [159, 325] on textarea at bounding box center [186, 325] width 171 height 32
type textarea "We are only cleaning Basement and all bathrooms in the house. Has a fluffy dog …"
click at [130, 369] on textarea at bounding box center [186, 362] width 171 height 32
paste textarea "We are only cleaning Basement and all bathrooms in the house."
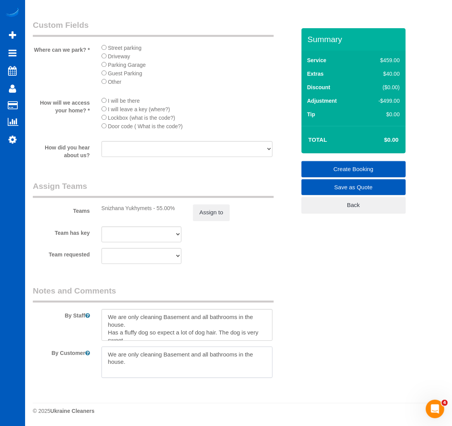
type textarea "We are only cleaning Basement and all bathrooms in the house."
drag, startPoint x: 130, startPoint y: 323, endPoint x: 103, endPoint y: 311, distance: 30.0
click at [103, 311] on textarea at bounding box center [186, 325] width 171 height 32
click at [106, 323] on textarea at bounding box center [186, 325] width 171 height 32
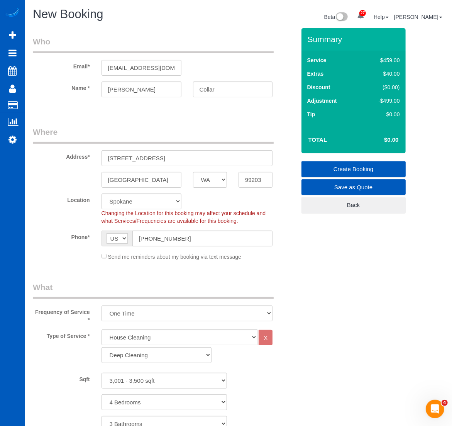
type textarea "Has a fluffy dog so expect a lot of dog hair. The dog is very sweet. Hourly job…"
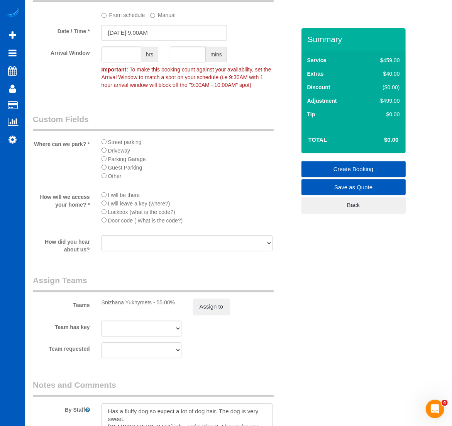
scroll to position [1028, 0]
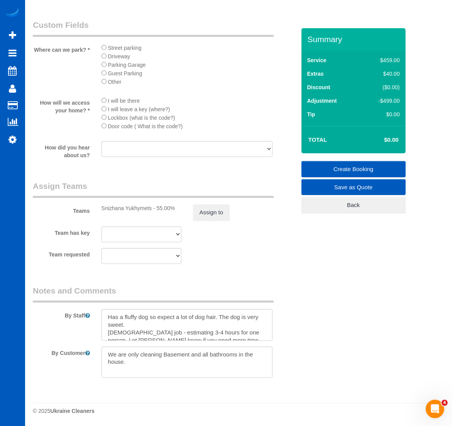
click at [361, 166] on link "Create Booking" at bounding box center [353, 169] width 104 height 16
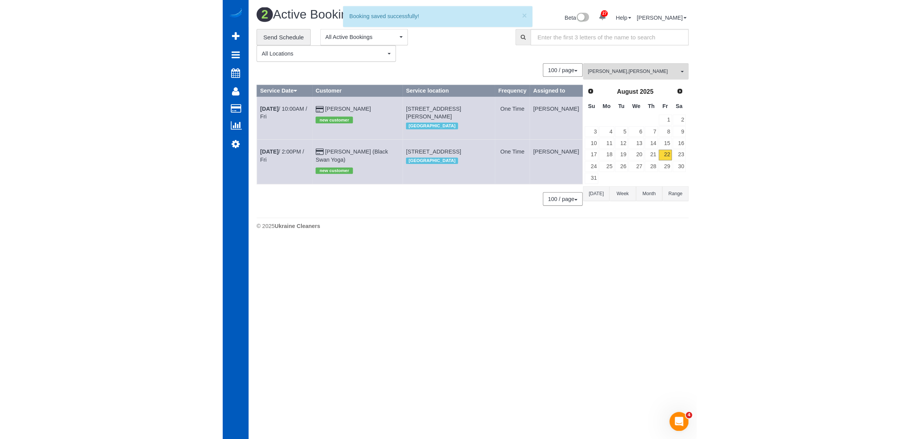
scroll to position [0, 0]
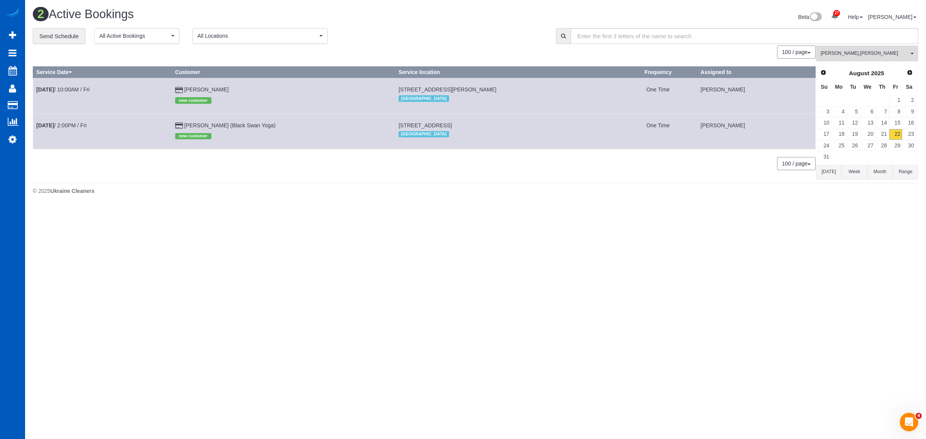
click at [859, 60] on button "Alina Kruchok , Ivanna Atamaniuk All Teams" at bounding box center [867, 54] width 102 height 16
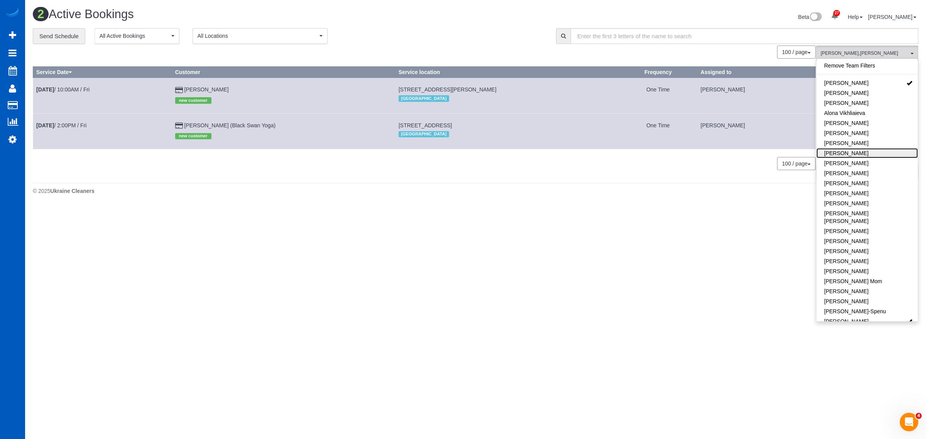
click at [864, 157] on link "[PERSON_NAME]" at bounding box center [866, 153] width 101 height 10
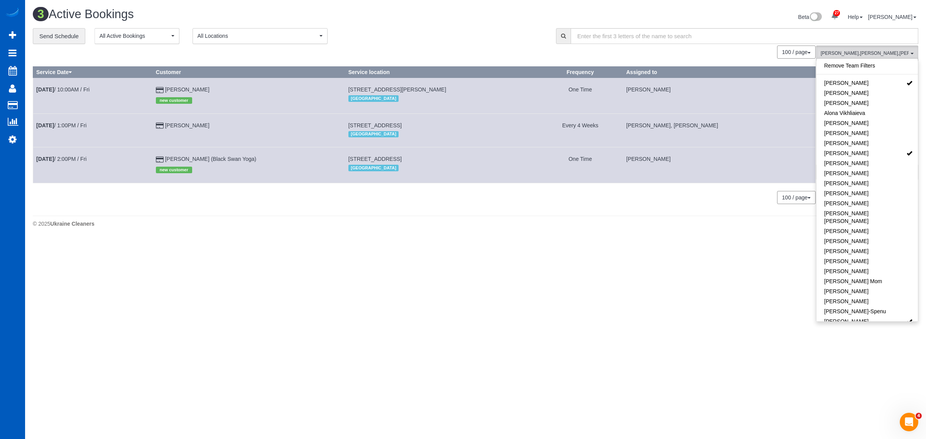
click at [317, 336] on body "27 Beta Your Notifications You have 0 alerts × You have 3 to charge for 08/20/2…" at bounding box center [463, 219] width 926 height 439
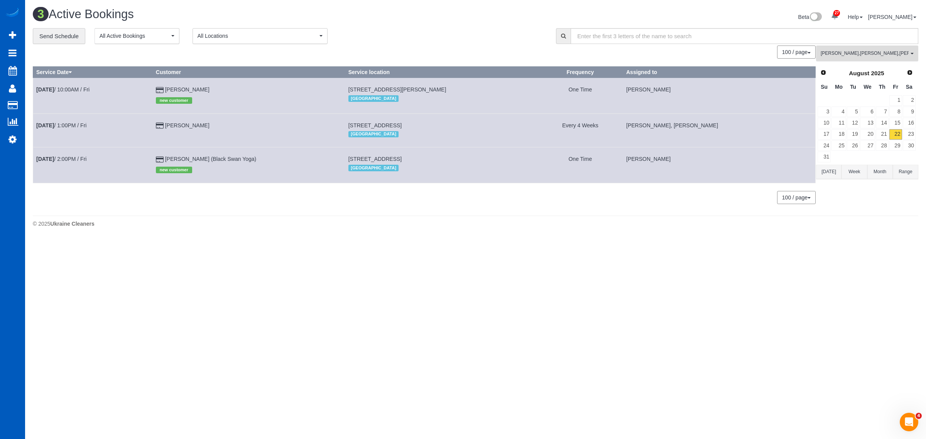
click at [861, 54] on span "Alina Kruchok , Anna Manuilo , Ivanna Atamaniuk" at bounding box center [865, 53] width 88 height 7
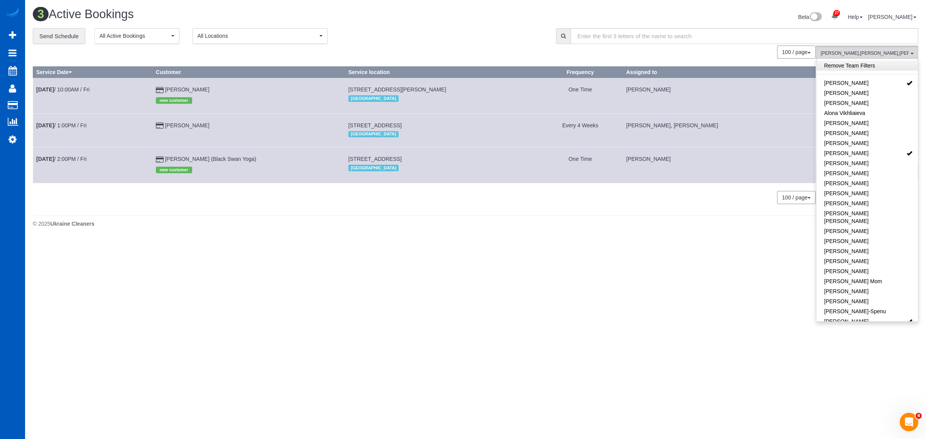
click at [861, 68] on link "Remove Team Filters" at bounding box center [866, 66] width 101 height 10
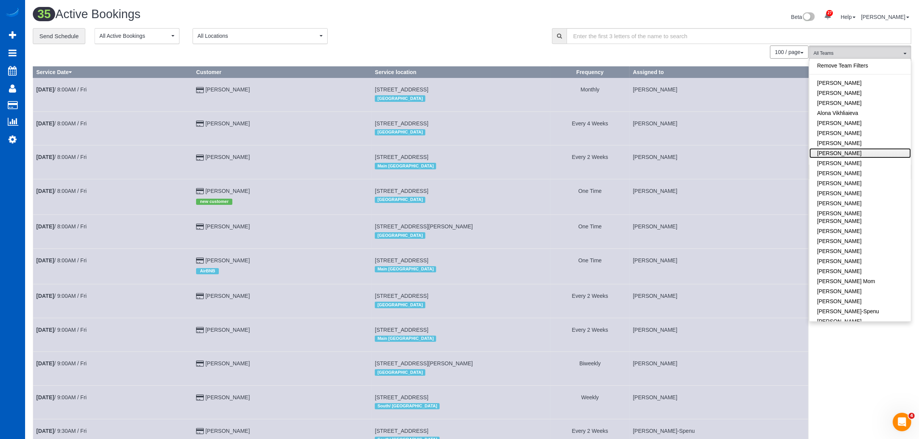
click at [866, 154] on link "[PERSON_NAME]" at bounding box center [859, 153] width 101 height 10
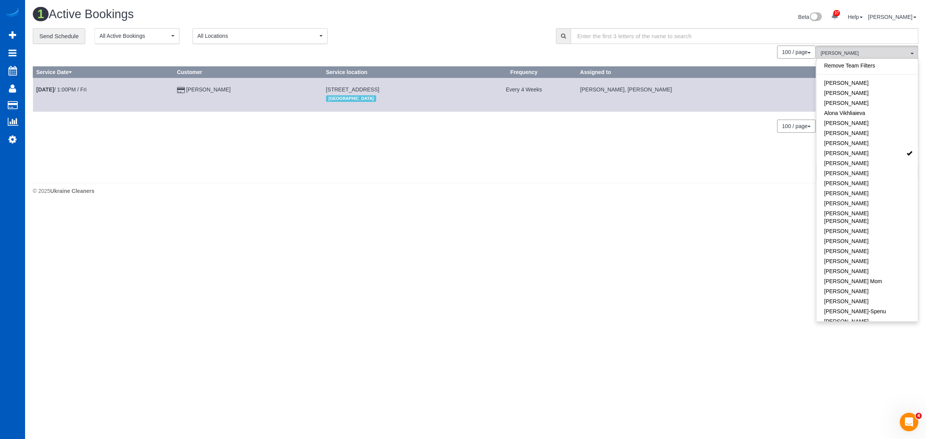
click at [611, 230] on body "27 Beta Your Notifications You have 0 alerts × You have 3 to charge for 08/20/2…" at bounding box center [463, 219] width 926 height 439
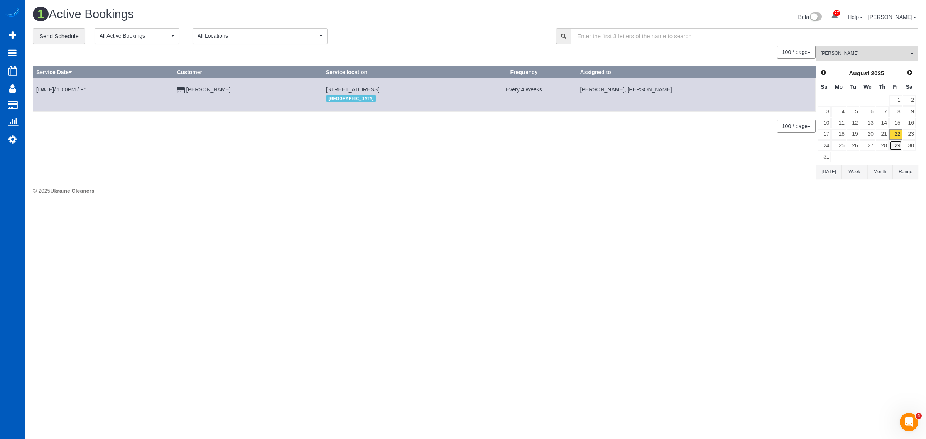
click at [901, 140] on link "29" at bounding box center [895, 145] width 13 height 10
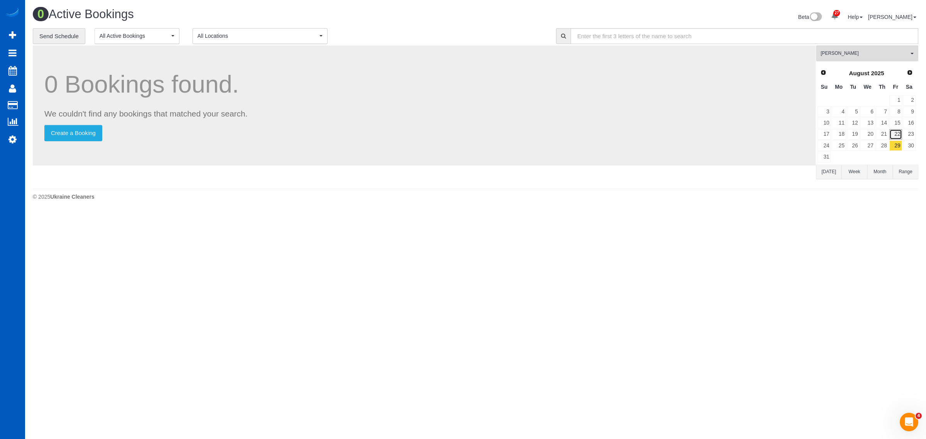
click at [899, 129] on link "22" at bounding box center [895, 134] width 13 height 10
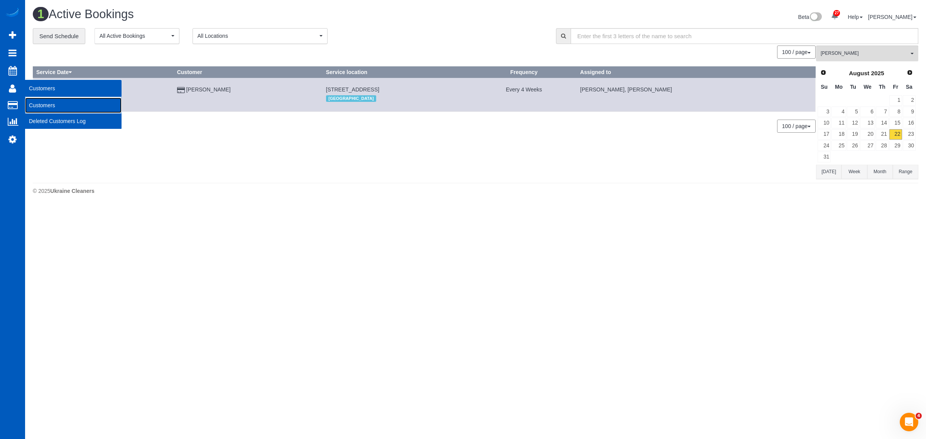
click at [45, 98] on link "Customers" at bounding box center [73, 105] width 96 height 15
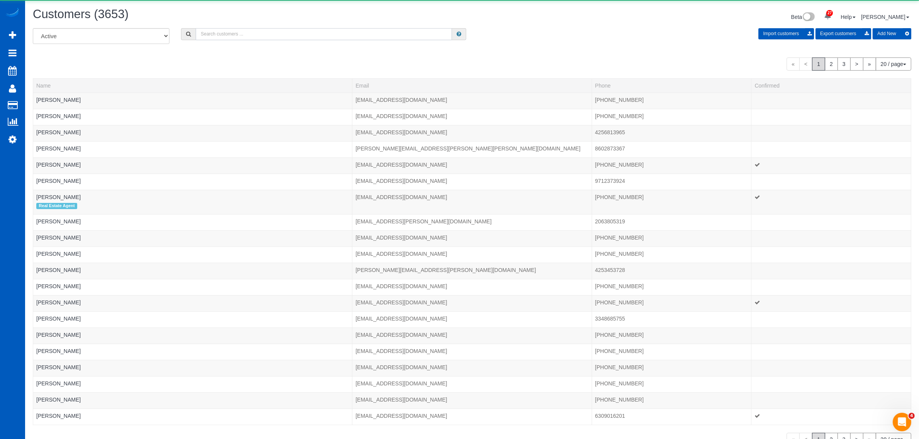
click at [255, 33] on input "text" at bounding box center [324, 34] width 256 height 12
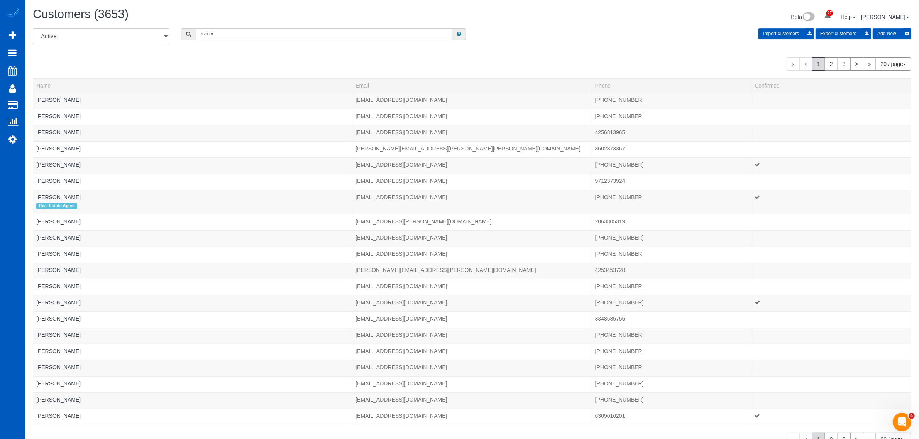
type input "azmina"
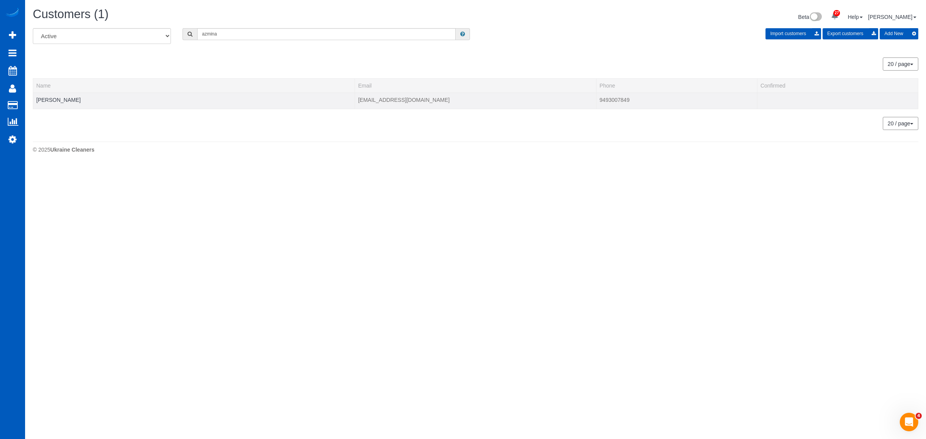
click at [52, 105] on div at bounding box center [193, 105] width 315 height 2
click at [55, 95] on td "azmina zieman" at bounding box center [194, 101] width 322 height 16
click at [62, 97] on link "azmina zieman" at bounding box center [58, 100] width 44 height 6
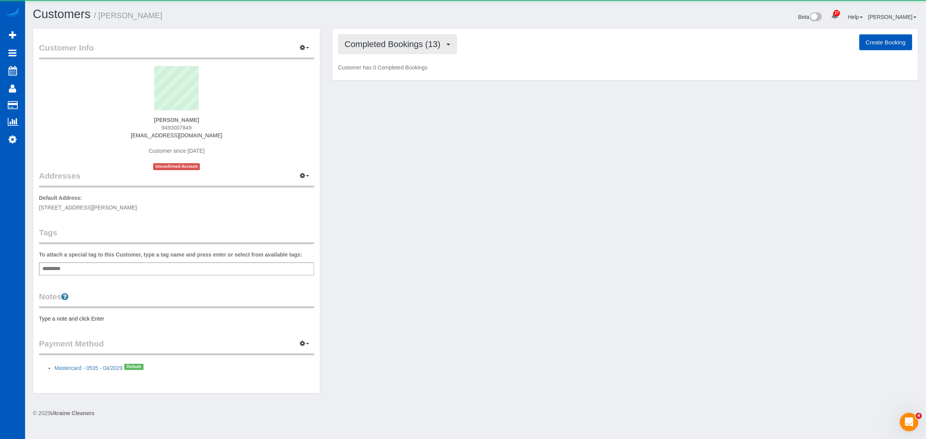
click at [440, 37] on button "Completed Bookings (13)" at bounding box center [397, 44] width 119 height 20
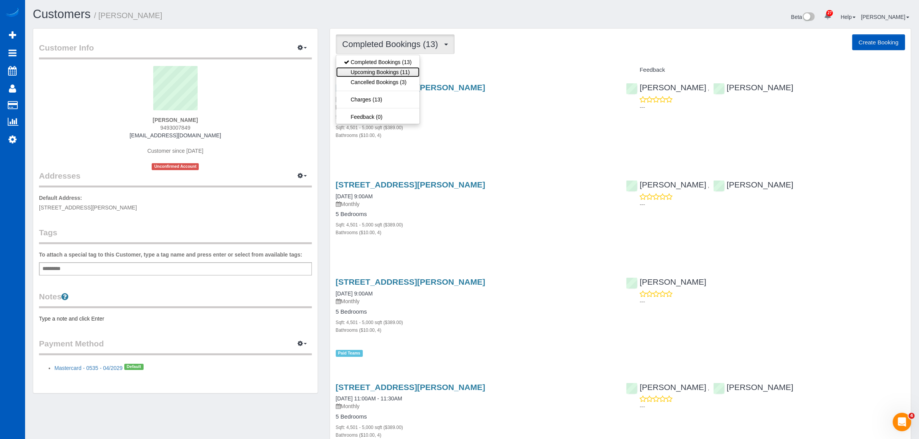
click at [383, 68] on link "Upcoming Bookings (11)" at bounding box center [377, 72] width 83 height 10
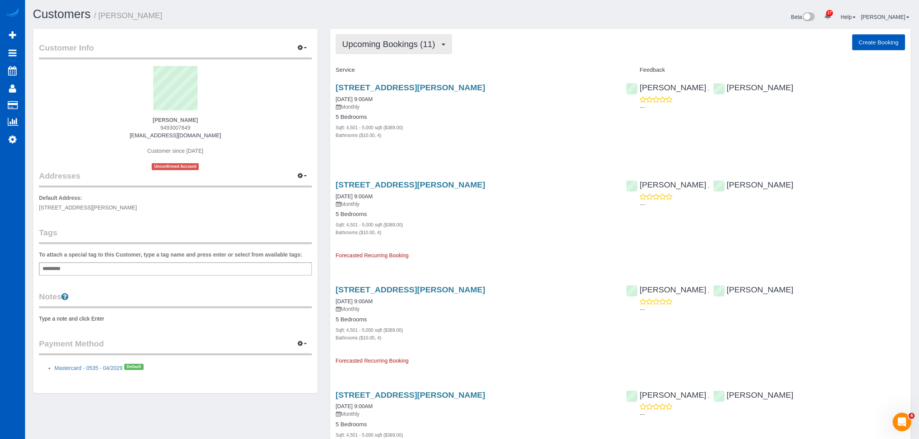
click at [397, 47] on span "Upcoming Bookings (11)" at bounding box center [390, 44] width 97 height 10
click at [388, 61] on link "Completed Bookings (13)" at bounding box center [377, 62] width 83 height 10
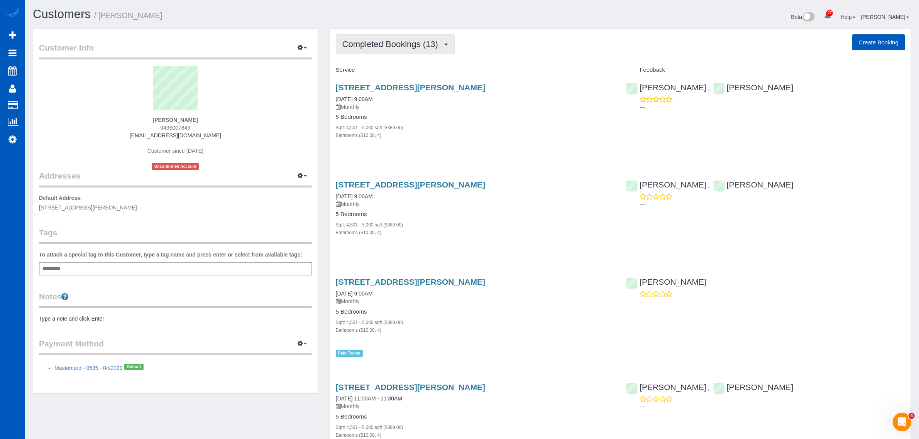
click at [385, 43] on span "Completed Bookings (13)" at bounding box center [392, 44] width 100 height 10
click at [382, 72] on link "Upcoming Bookings (11)" at bounding box center [377, 72] width 83 height 10
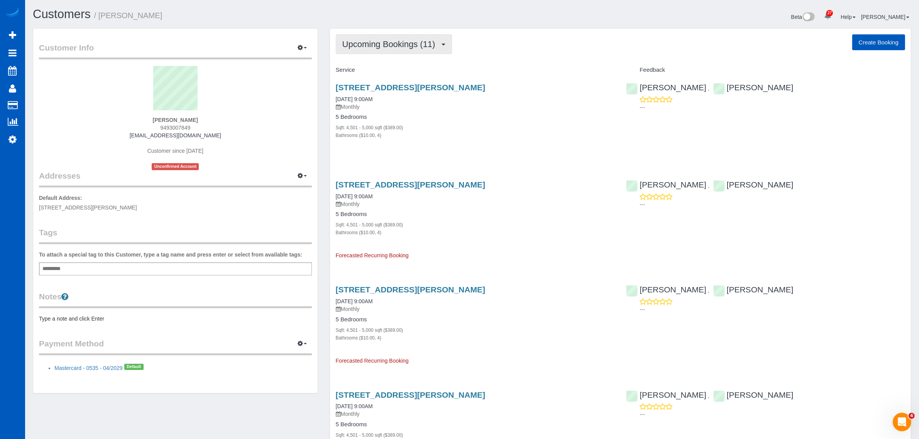
click at [377, 46] on span "Upcoming Bookings (11)" at bounding box center [390, 44] width 97 height 10
click at [508, 85] on h3 "15808 N Forker Road, Spokane, WA 99217" at bounding box center [475, 87] width 279 height 9
click at [411, 47] on button "Upcoming Bookings (11)" at bounding box center [394, 44] width 116 height 20
click at [376, 64] on link "Completed Bookings (13)" at bounding box center [377, 62] width 83 height 10
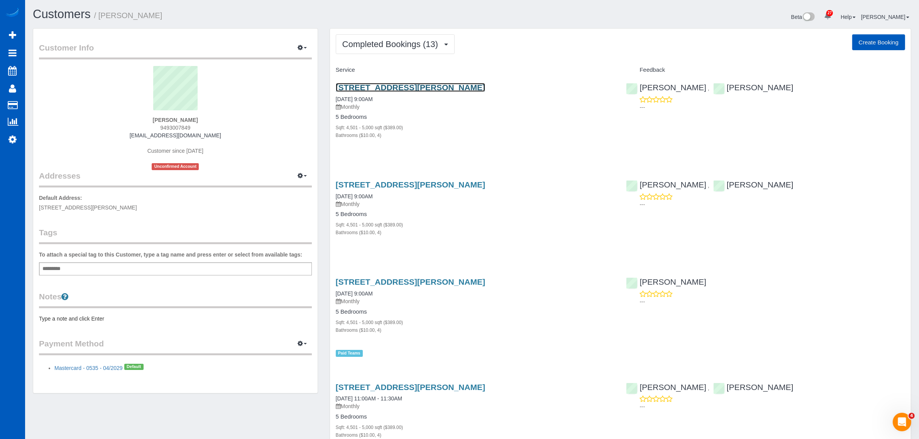
click at [384, 84] on link "15808 N Forker Road, Spokane, WA 99217" at bounding box center [410, 87] width 149 height 9
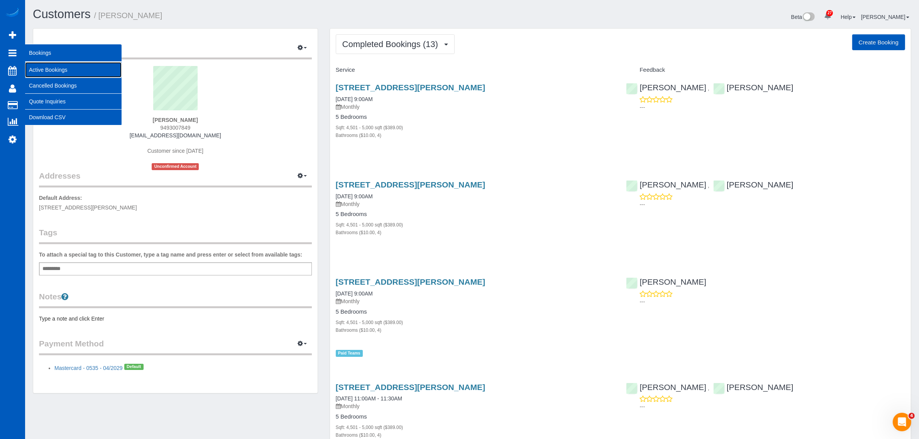
click at [40, 66] on link "Active Bookings" at bounding box center [73, 69] width 96 height 15
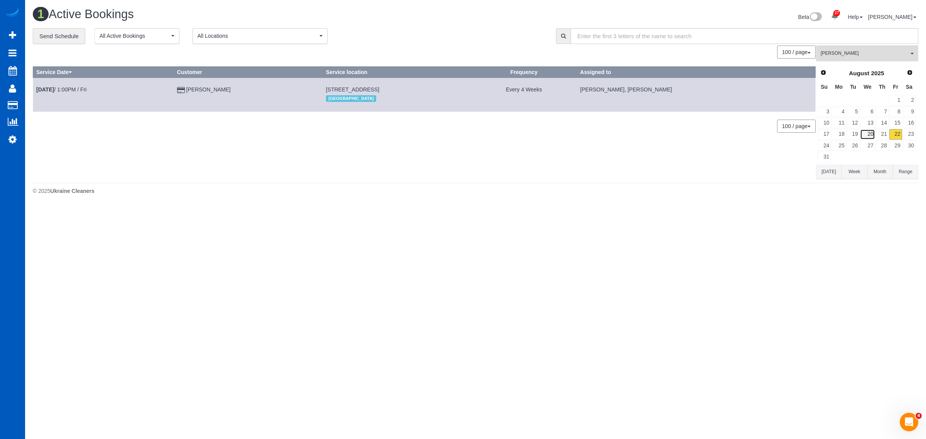
click at [863, 133] on link "20" at bounding box center [867, 134] width 15 height 10
click at [840, 57] on button "Anna Manuilo All Teams" at bounding box center [867, 54] width 102 height 16
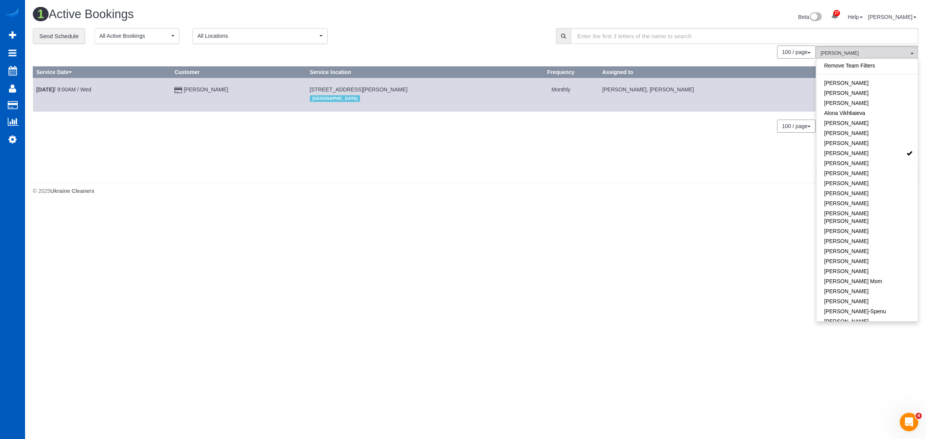
click at [716, 171] on div "0 Bookings found. We couldn't find any bookings that matched your search. Creat…" at bounding box center [424, 112] width 783 height 133
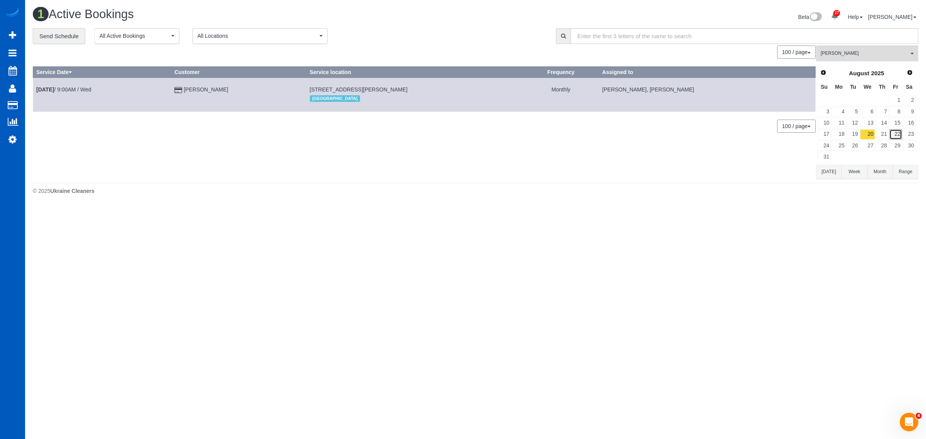
click at [896, 132] on link "22" at bounding box center [895, 134] width 13 height 10
click at [871, 133] on link "20" at bounding box center [867, 134] width 15 height 10
click at [898, 136] on link "22" at bounding box center [895, 134] width 13 height 10
click at [76, 92] on link "Aug 22nd / 1:00PM / Fri" at bounding box center [61, 89] width 50 height 6
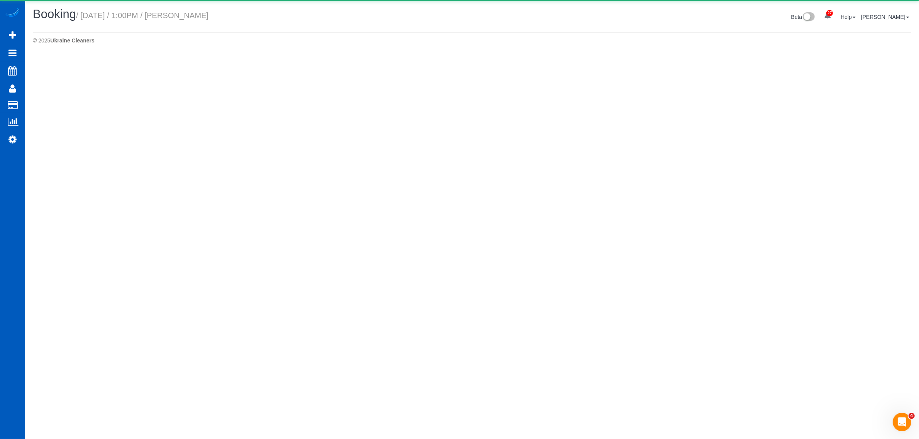
select select "WA"
select select "string:fspay-e53f8730-2b0c-46d4-b455-dc44fef393b5"
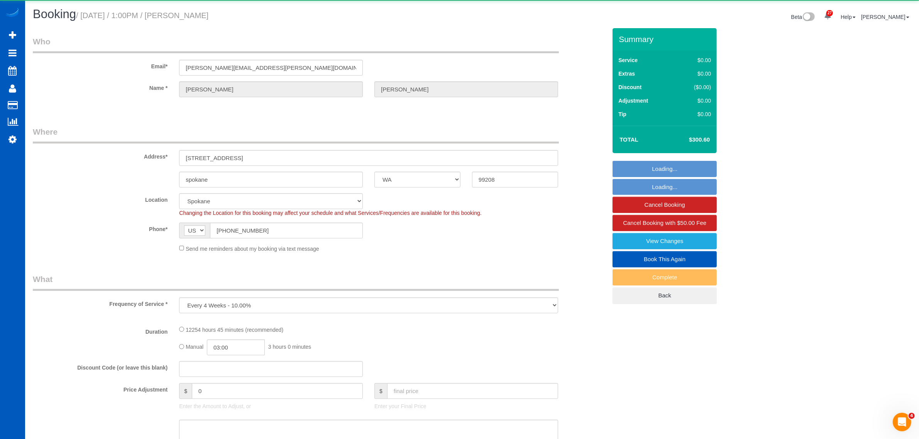
select select "object:7627"
select select "3501"
select select "3"
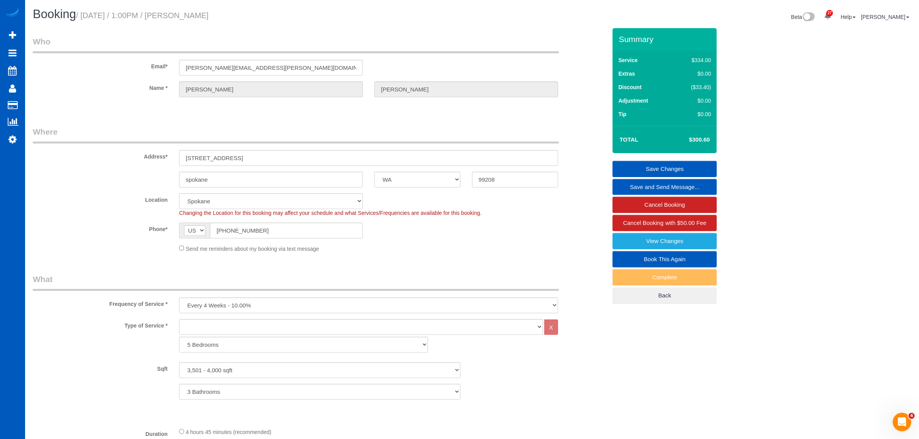
click at [419, 39] on legend "Who" at bounding box center [296, 44] width 526 height 17
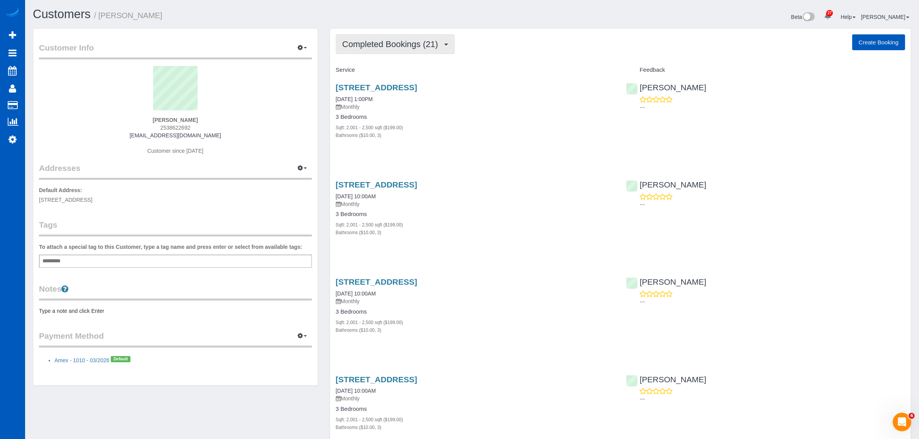
click at [387, 51] on button "Completed Bookings (21)" at bounding box center [395, 44] width 119 height 20
click at [358, 72] on link "Upcoming Bookings (11)" at bounding box center [377, 72] width 83 height 10
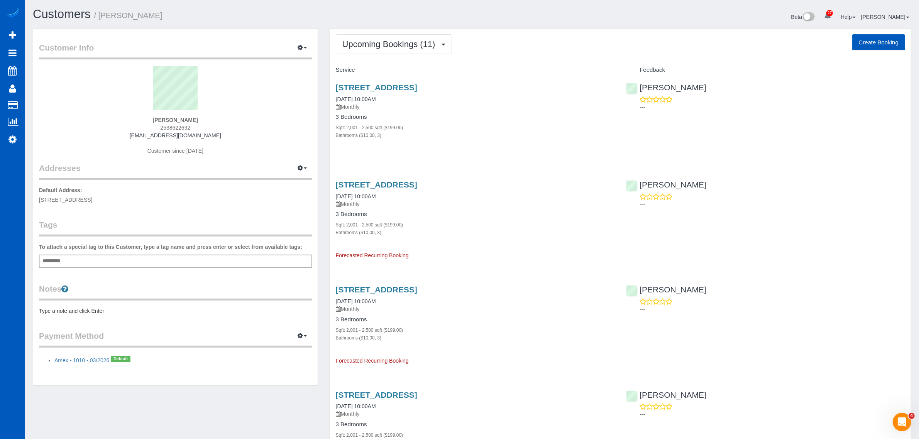
click at [464, 137] on div "Bathrooms ($10.00, 3)" at bounding box center [475, 135] width 279 height 8
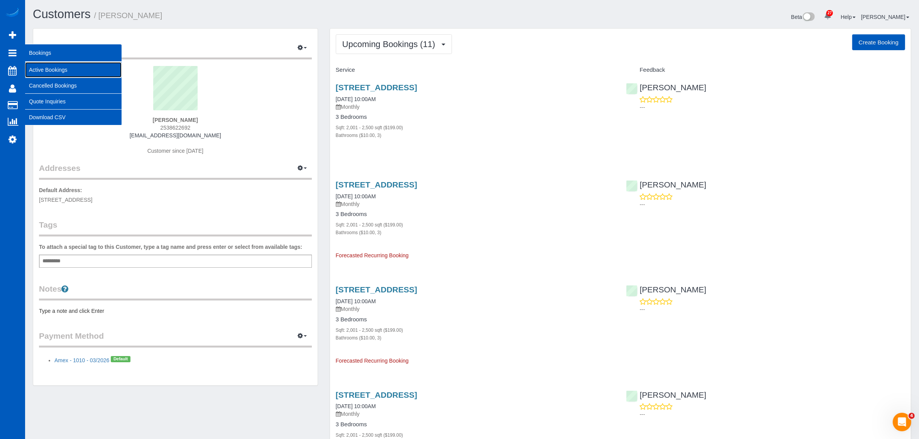
click at [51, 68] on link "Active Bookings" at bounding box center [73, 69] width 96 height 15
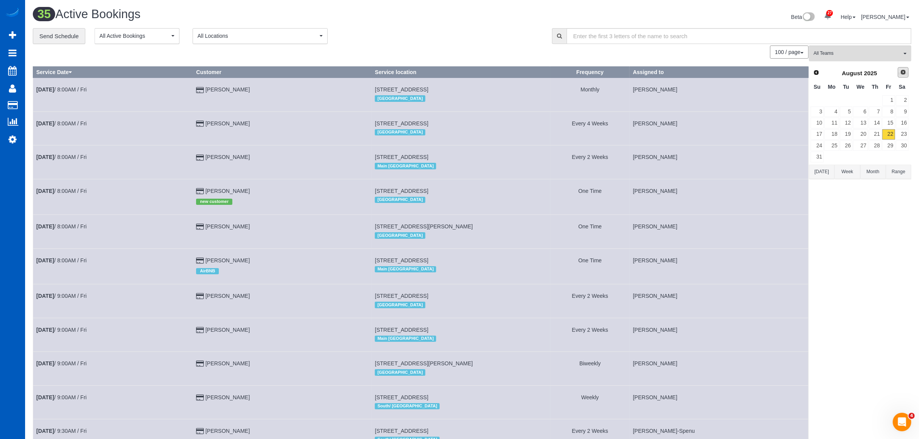
click at [898, 74] on link "Next" at bounding box center [902, 72] width 11 height 11
click at [841, 132] on link "23" at bounding box center [845, 134] width 13 height 10
click at [836, 50] on span "All Teams" at bounding box center [857, 53] width 88 height 7
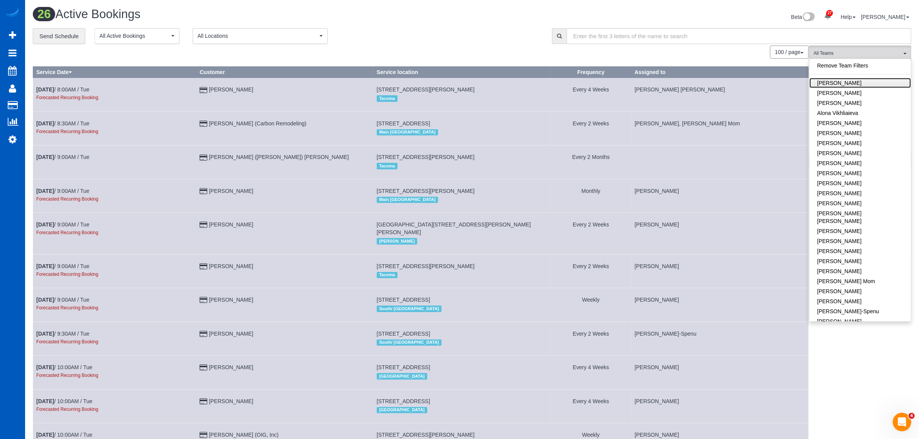
click at [847, 84] on link "Alina Kruchok" at bounding box center [859, 83] width 101 height 10
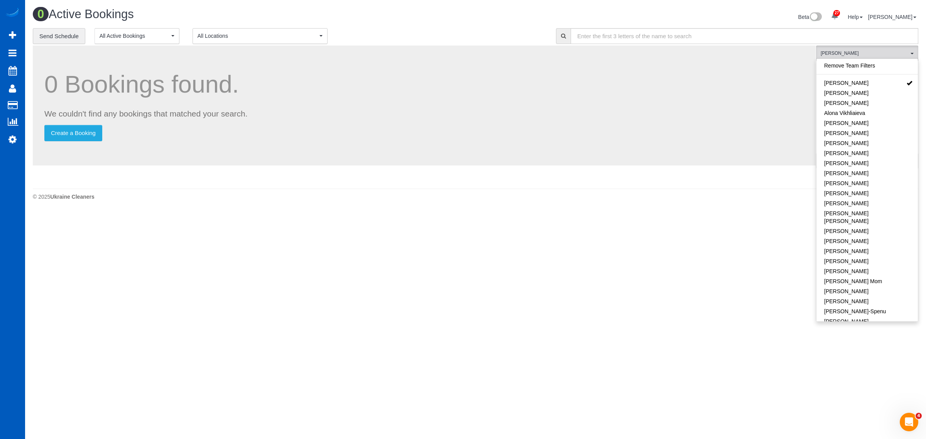
drag, startPoint x: 749, startPoint y: 161, endPoint x: 743, endPoint y: 161, distance: 6.2
click at [744, 161] on div "0 Bookings found. We couldn't find any bookings that matched your search. Creat…" at bounding box center [424, 106] width 783 height 120
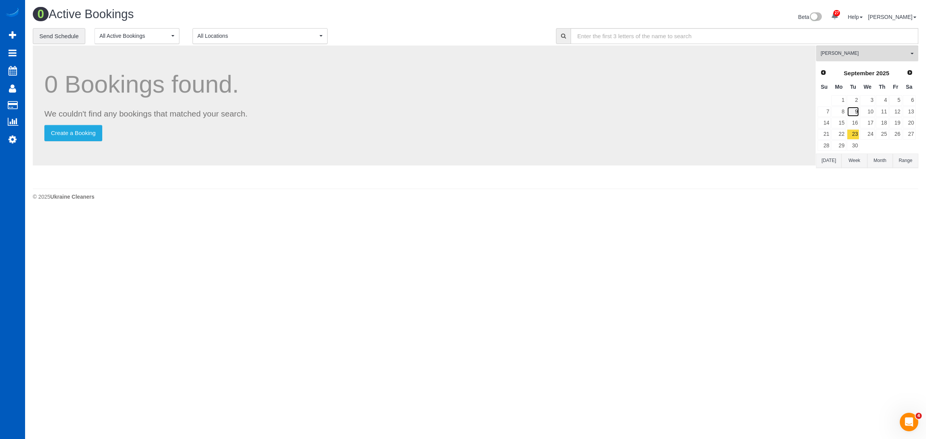
click at [857, 111] on link "9" at bounding box center [853, 111] width 13 height 10
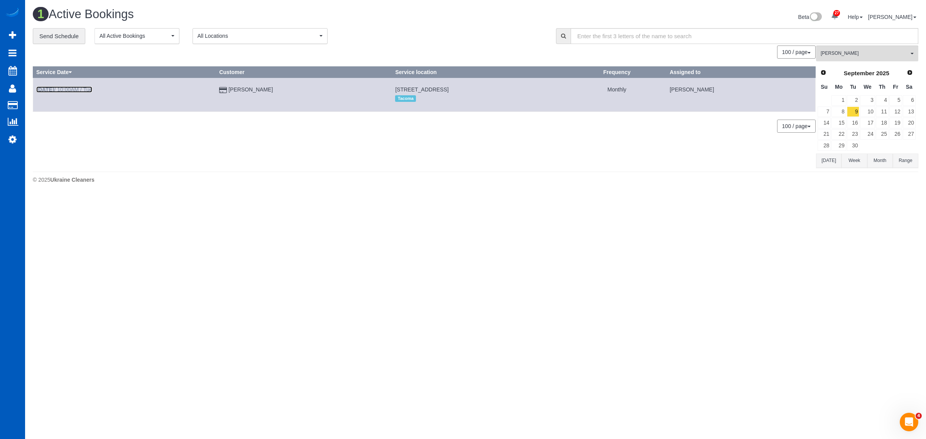
click at [78, 91] on link "Sep 9th / 10:00AM / Tue" at bounding box center [64, 89] width 56 height 6
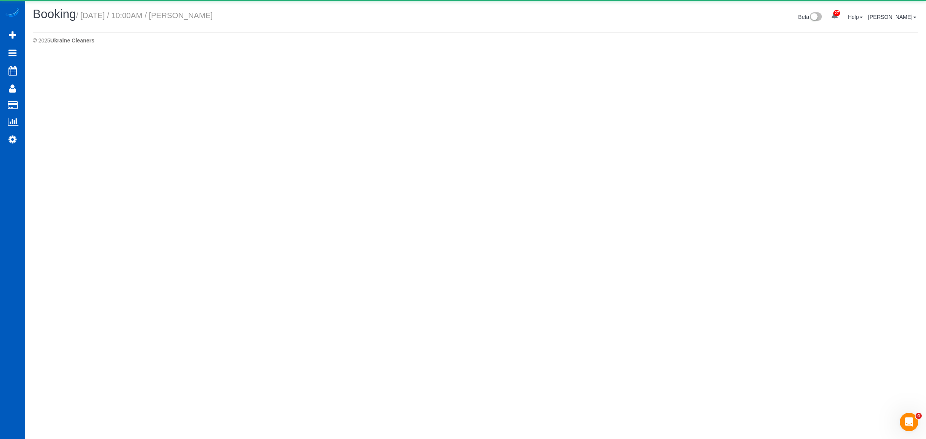
select select "WA"
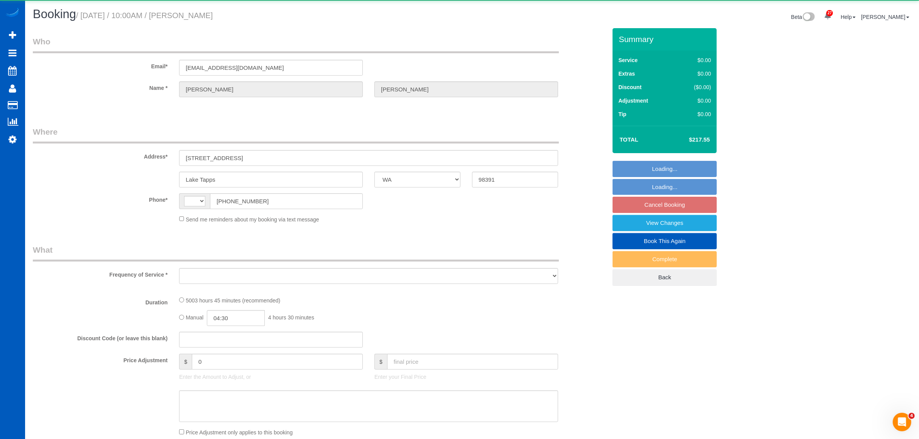
select select "string:US"
select select "object:4650"
select select "string:fspay-2500060b-b9a0-48da-874f-ef954a112ce3"
select select "2001"
select select "3"
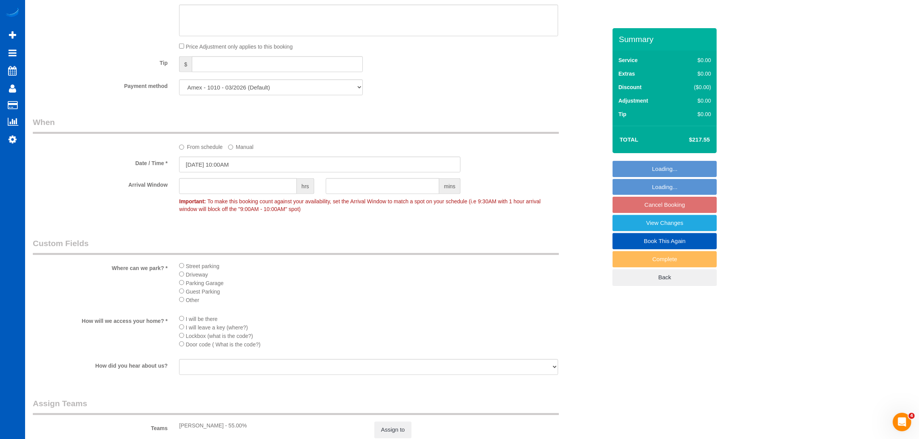
select select "object:4978"
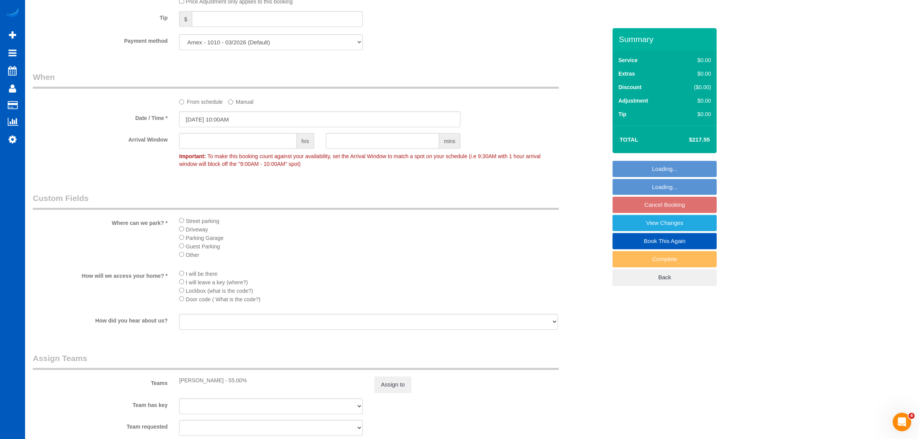
select select "2001"
select select "3"
click at [235, 118] on input "09/09/2025 10:00AM" at bounding box center [319, 119] width 281 height 16
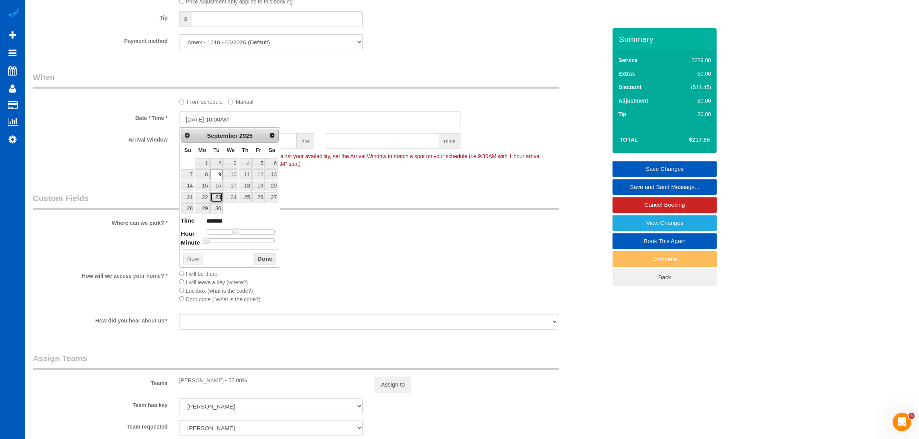
click at [216, 201] on link "23" at bounding box center [216, 197] width 12 height 10
type input "09/23/2025 10:00AM"
click at [270, 260] on button "Done" at bounding box center [264, 259] width 23 height 12
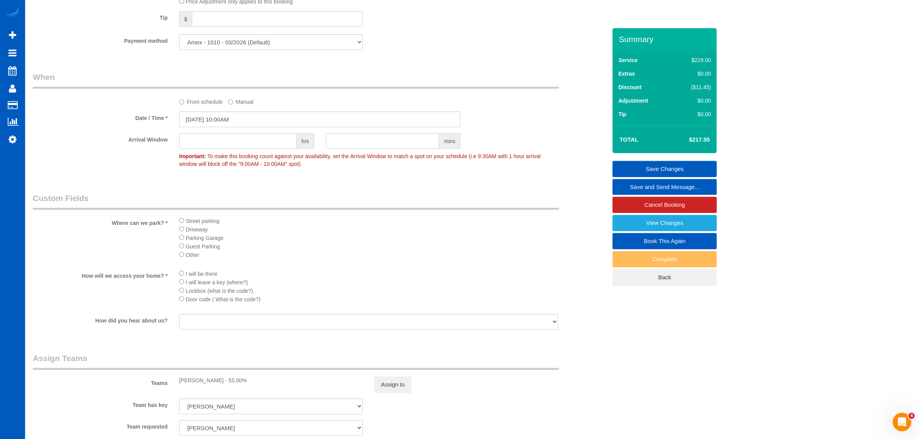
click at [656, 159] on div "Summary Service $229.00 Extras $0.00 Discount ($11.45) Adjustment $0.00 Tip $0.…" at bounding box center [664, 164] width 104 height 273
click at [656, 161] on link "Save Changes" at bounding box center [664, 169] width 104 height 16
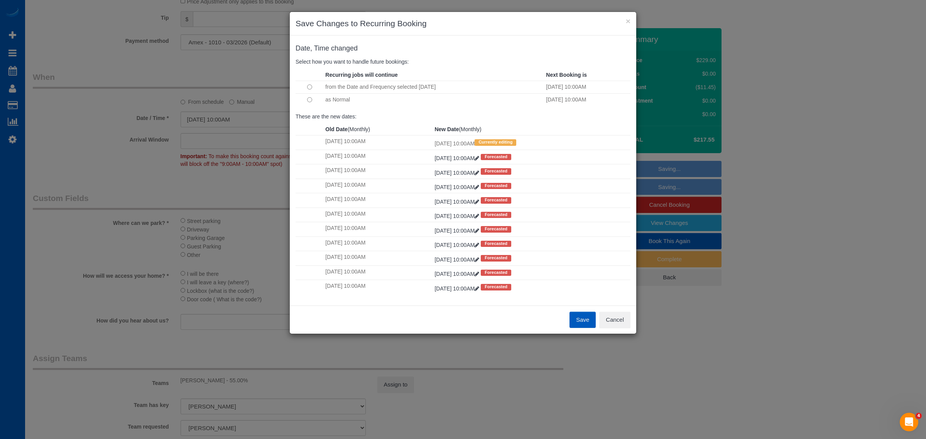
click at [310, 104] on td at bounding box center [310, 99] width 28 height 12
click at [583, 321] on button "Save" at bounding box center [582, 320] width 26 height 16
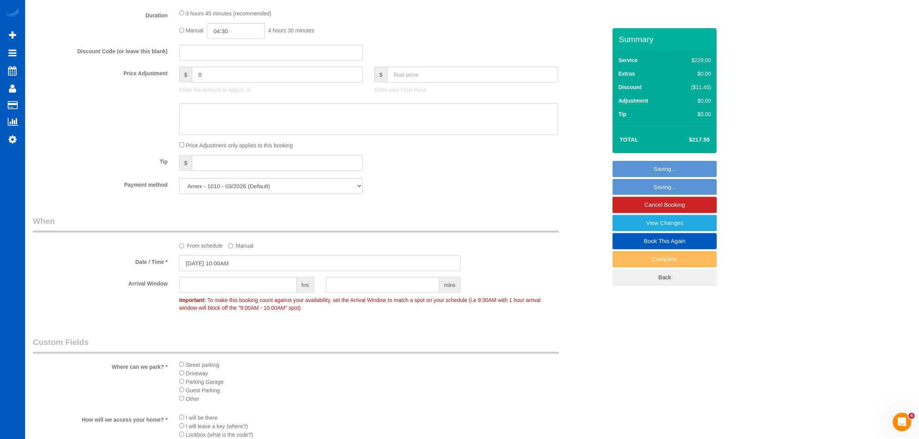
scroll to position [321, 0]
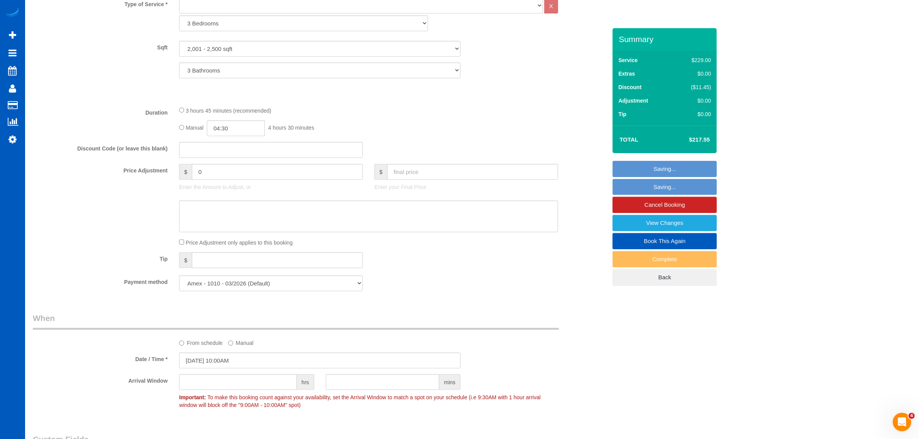
drag, startPoint x: 251, startPoint y: 252, endPoint x: 542, endPoint y: 277, distance: 292.0
click at [542, 277] on div "Payment method Amex - 1010 - 03/2026 (Default) Add Credit Card ─────────────── …" at bounding box center [319, 283] width 585 height 16
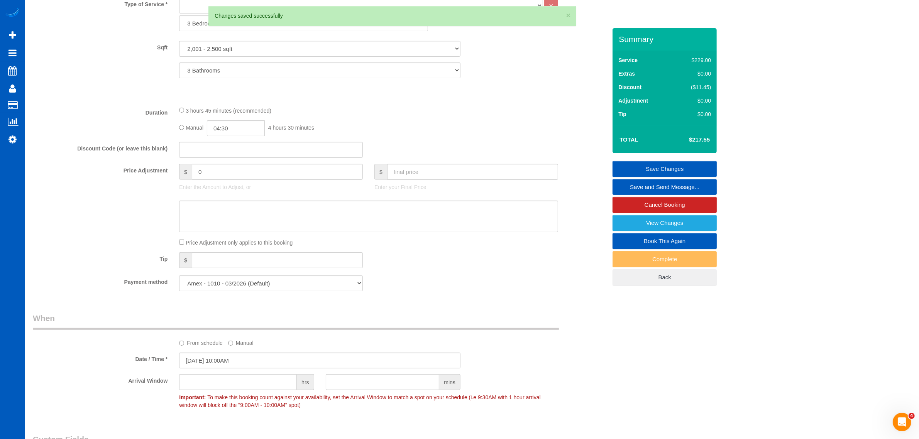
scroll to position [81, 0]
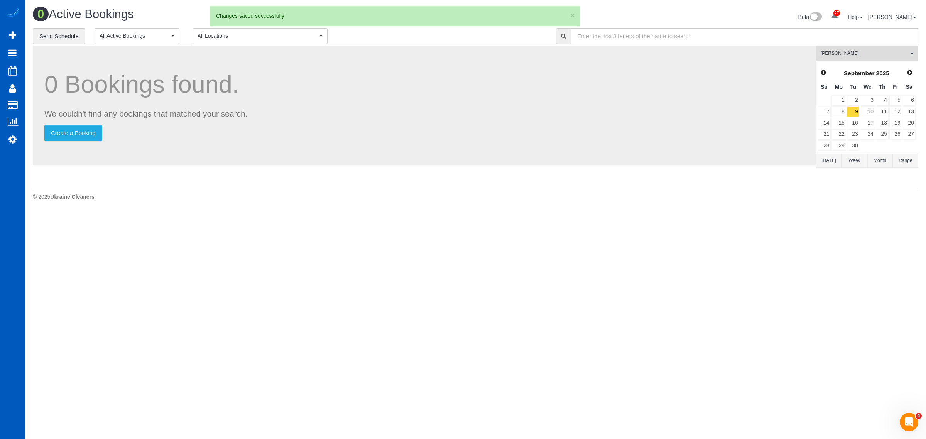
click at [855, 55] on span "Alina Kruchok" at bounding box center [865, 53] width 88 height 7
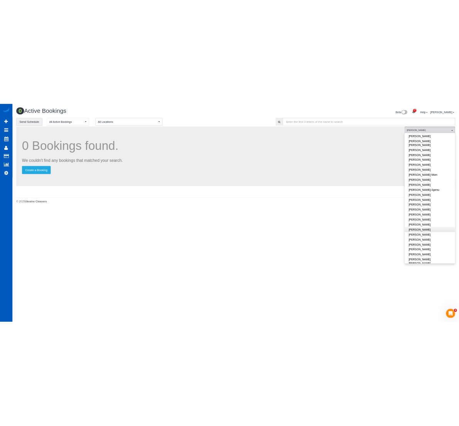
scroll to position [160, 0]
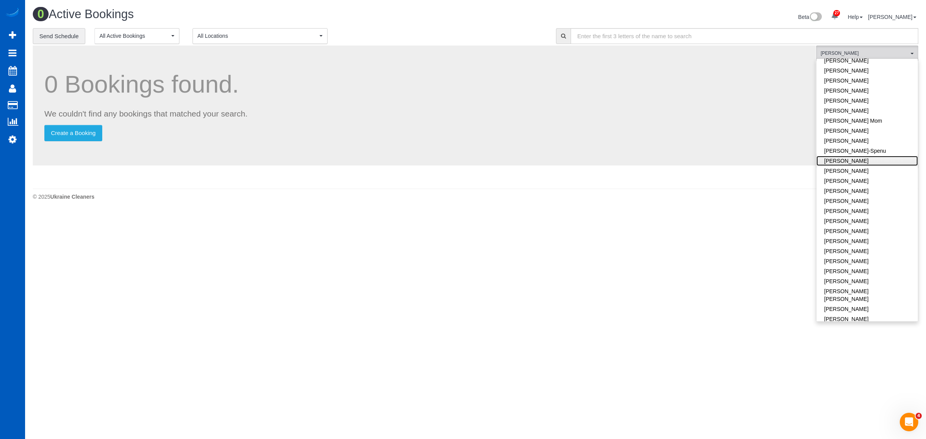
click at [858, 156] on link "Ivanna Atamaniuk" at bounding box center [866, 161] width 101 height 10
click at [312, 255] on body "27 Beta Your Notifications You have 0 alerts × You have 3 to charge for 08/20/2…" at bounding box center [463, 219] width 926 height 439
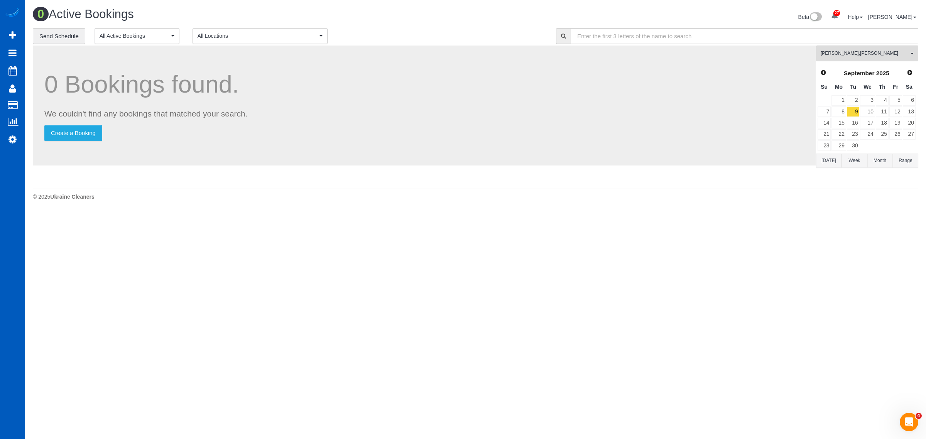
click at [820, 78] on div "Prev Next September 2025" at bounding box center [866, 73] width 99 height 13
click at [819, 76] on link "Prev" at bounding box center [823, 72] width 11 height 11
click at [895, 137] on link "22" at bounding box center [895, 134] width 13 height 10
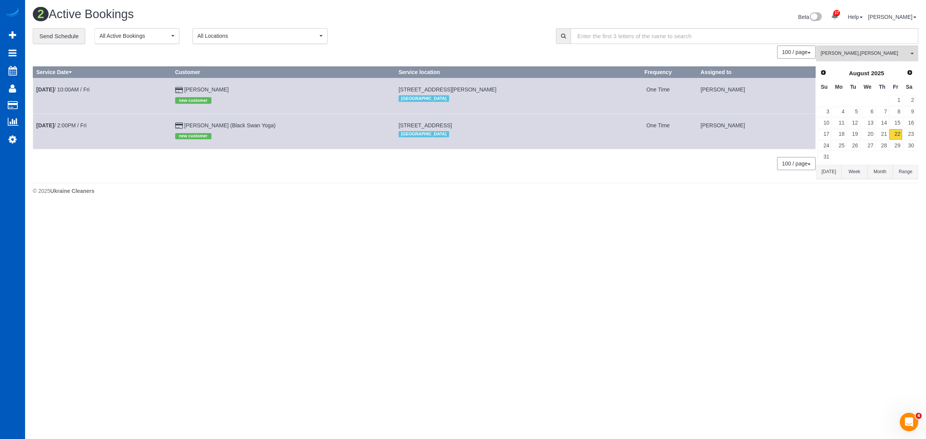
drag, startPoint x: 407, startPoint y: 89, endPoint x: 514, endPoint y: 86, distance: 106.5
click at [514, 86] on td "3500 Miller Ct, Wheat Ridge, CO 80033 Denver" at bounding box center [506, 95] width 223 height 35
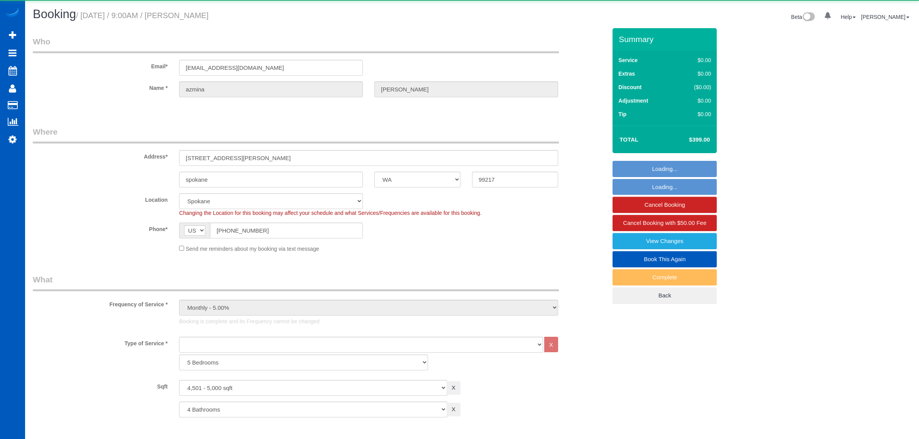
select select "WA"
select select "object:1039"
select select "4501"
select select "4"
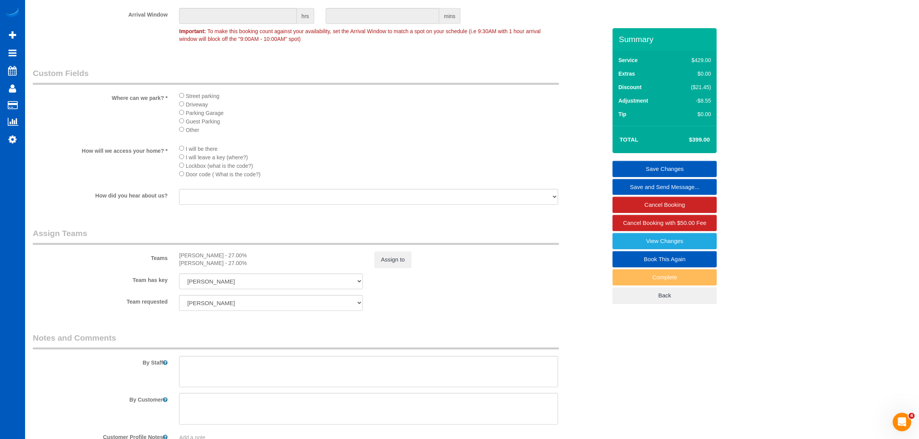
scroll to position [833, 0]
